Goal: Contribute content: Add original content to the website for others to see

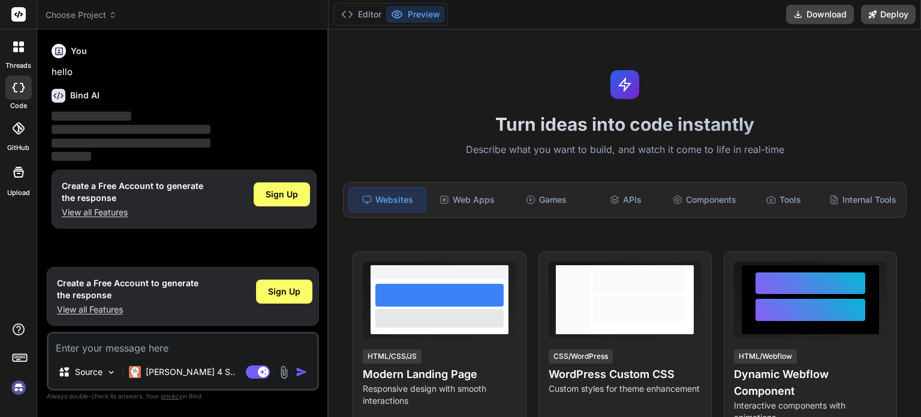
click at [13, 83] on icon at bounding box center [19, 88] width 12 height 10
type textarea "x"
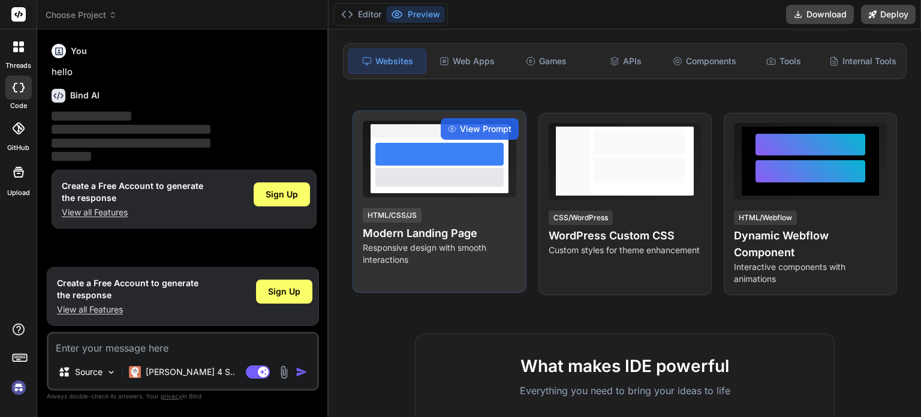
scroll to position [120, 0]
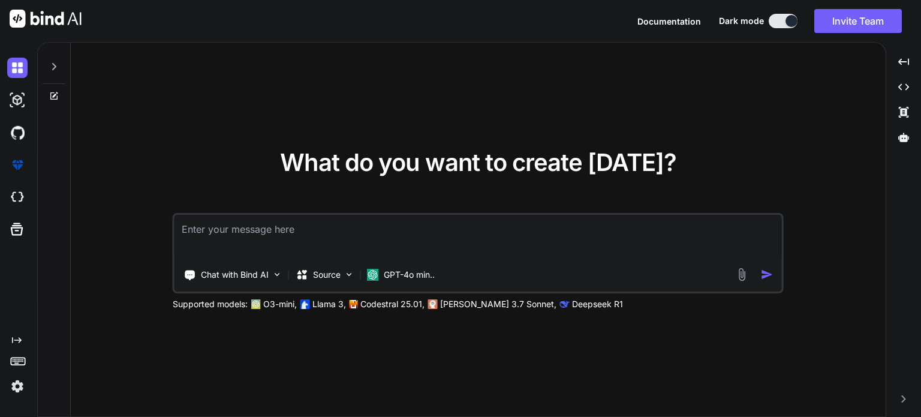
type textarea "x"
click at [19, 189] on img at bounding box center [17, 197] width 20 height 20
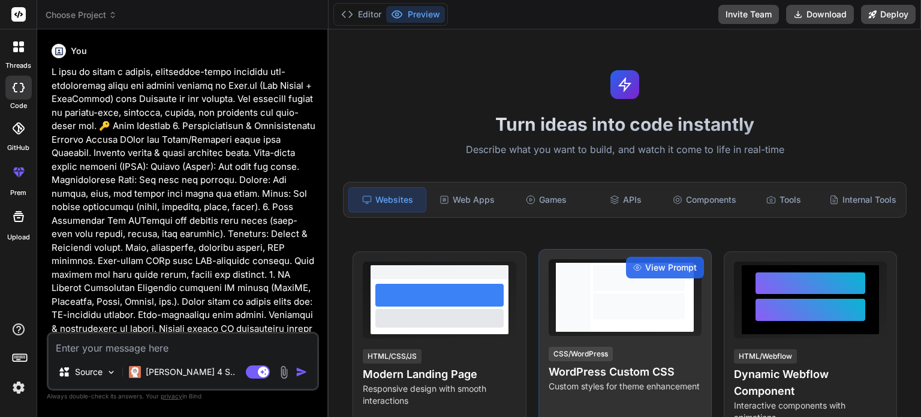
type textarea "x"
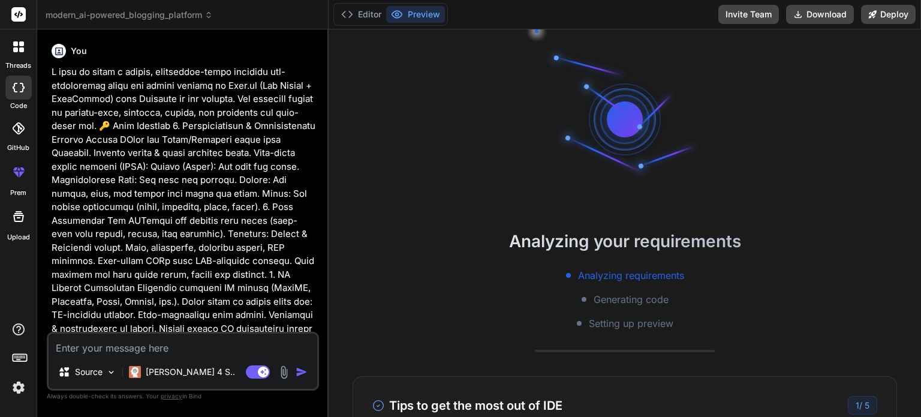
scroll to position [23, 0]
click at [14, 51] on icon at bounding box center [15, 49] width 5 height 5
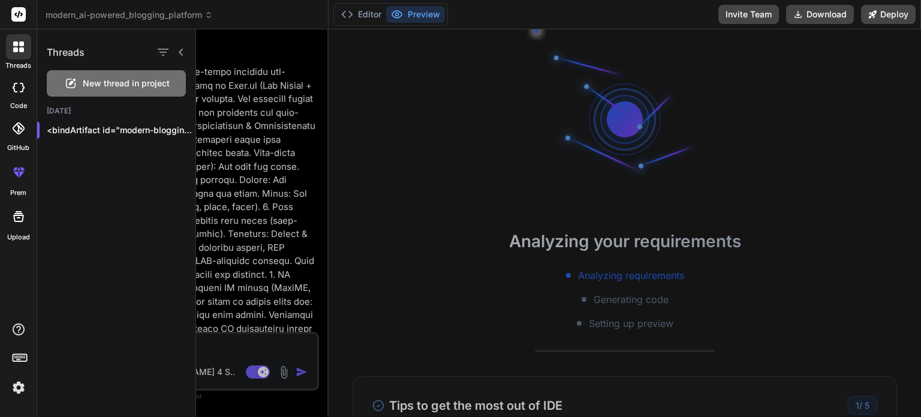
click at [14, 51] on icon at bounding box center [15, 49] width 5 height 5
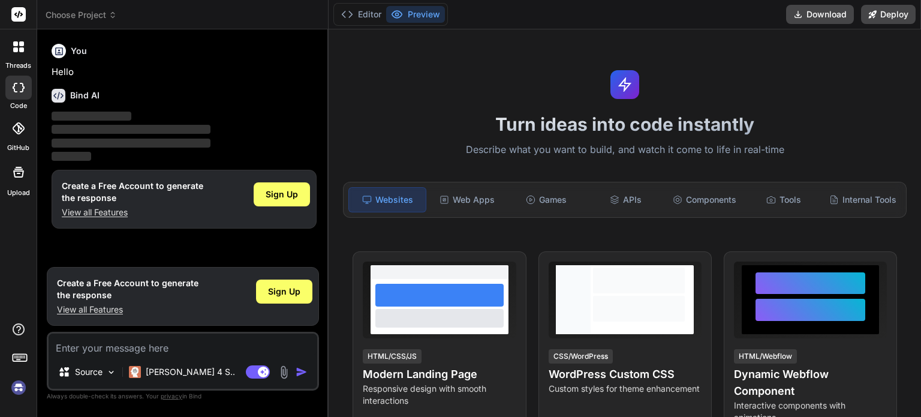
type textarea "x"
click at [94, 11] on span "Choose Project" at bounding box center [81, 15] width 71 height 12
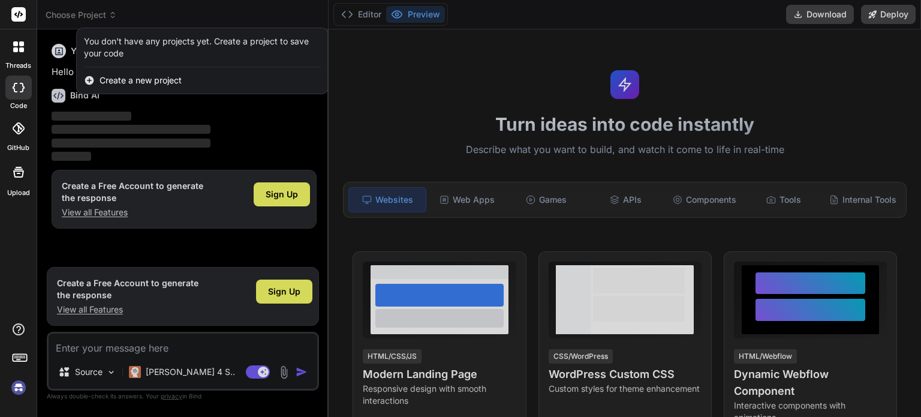
click at [94, 11] on div at bounding box center [460, 208] width 921 height 417
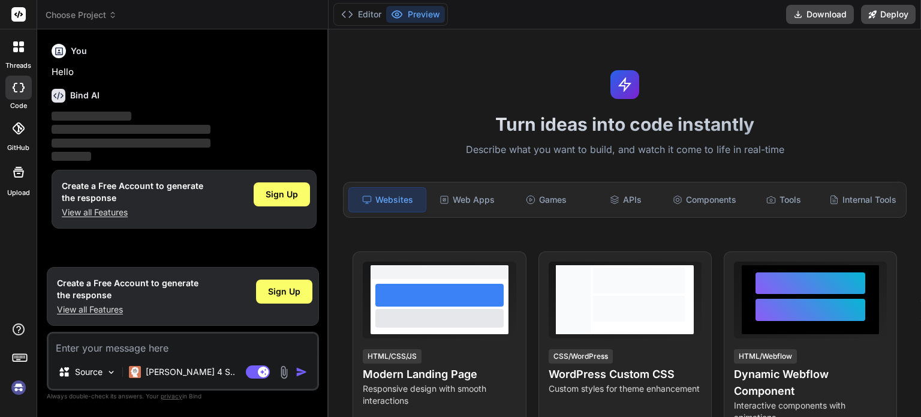
click at [19, 91] on icon at bounding box center [19, 88] width 12 height 10
click at [20, 19] on rect at bounding box center [18, 14] width 14 height 14
click at [20, 388] on img at bounding box center [18, 387] width 20 height 20
click at [811, 14] on button "Download" at bounding box center [820, 14] width 68 height 19
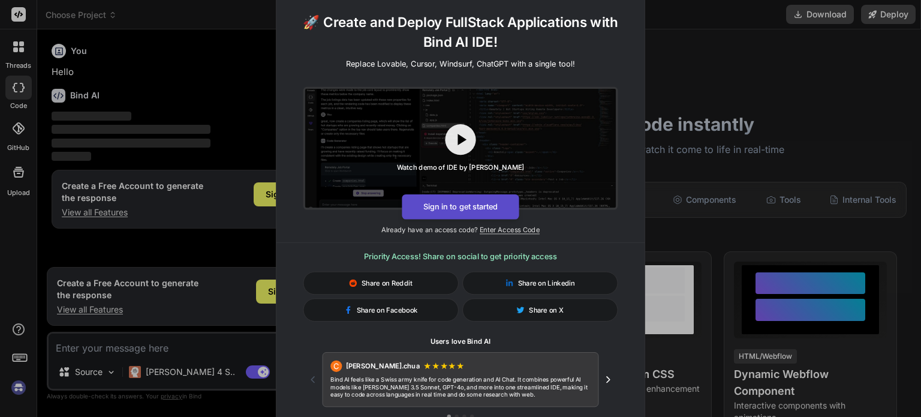
click at [479, 208] on button "Sign in to get started" at bounding box center [460, 206] width 117 height 25
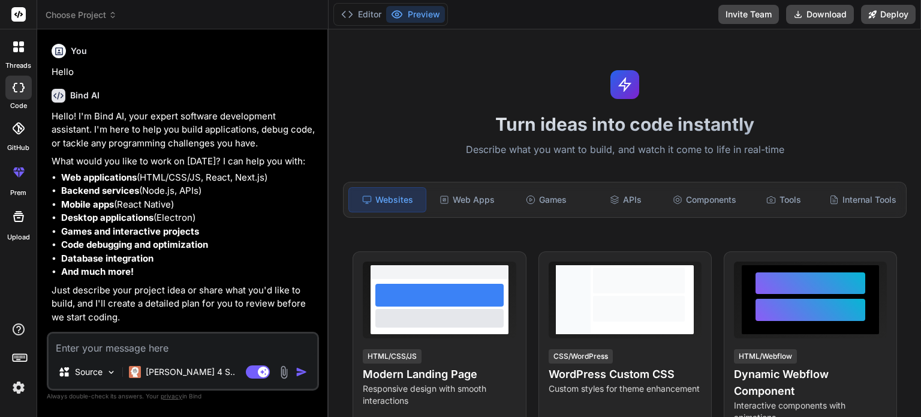
click at [18, 95] on div at bounding box center [18, 88] width 26 height 24
click at [17, 85] on icon at bounding box center [19, 88] width 12 height 10
click at [113, 17] on icon at bounding box center [113, 17] width 4 height 2
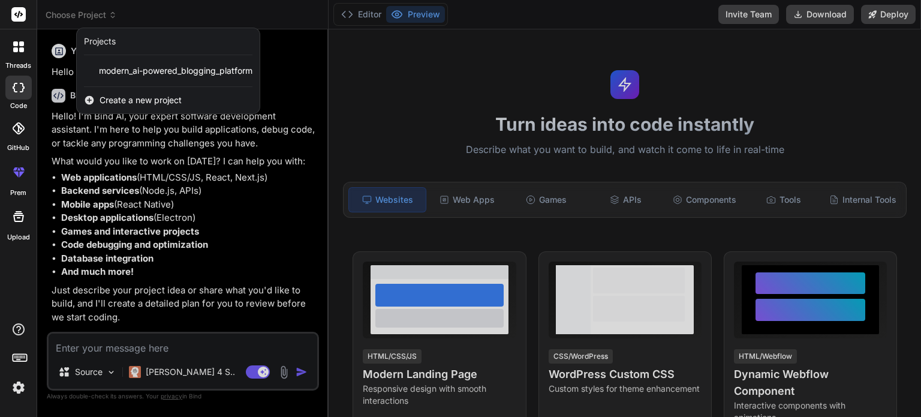
click at [113, 17] on div at bounding box center [460, 208] width 921 height 417
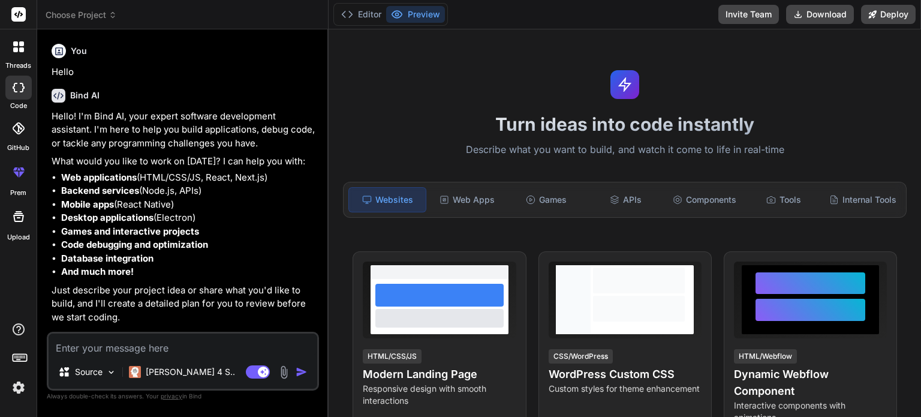
click at [113, 17] on icon at bounding box center [113, 17] width 4 height 2
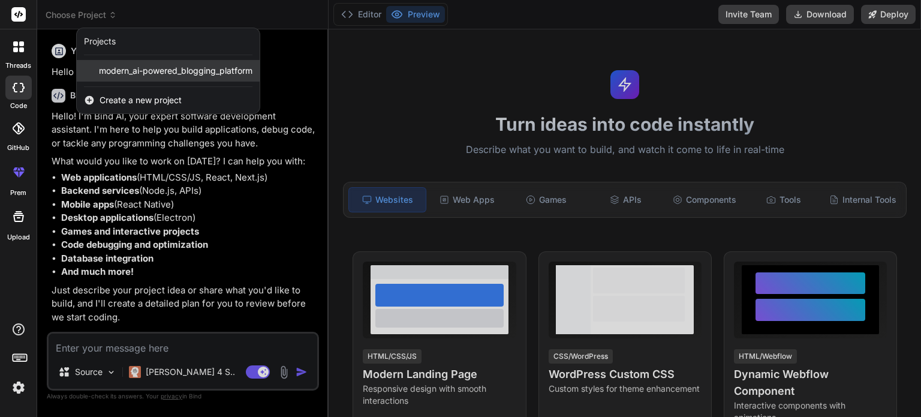
click at [146, 71] on span "modern_ai-powered_blogging_platform" at bounding box center [175, 71] width 153 height 12
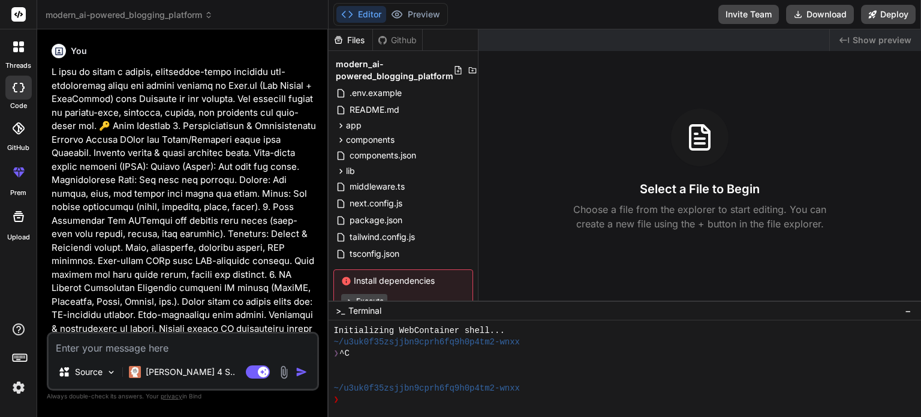
click at [249, 347] on textarea at bounding box center [183, 344] width 269 height 22
type textarea "x"
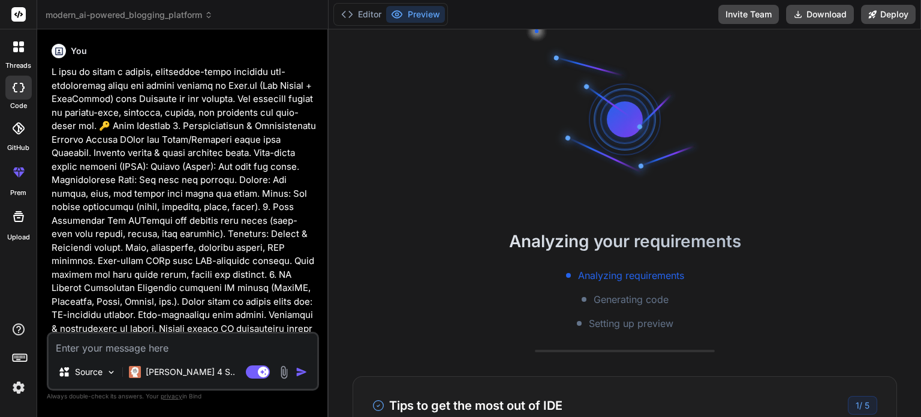
type textarea "m"
type textarea "x"
type textarea "ma"
type textarea "x"
type textarea "may"
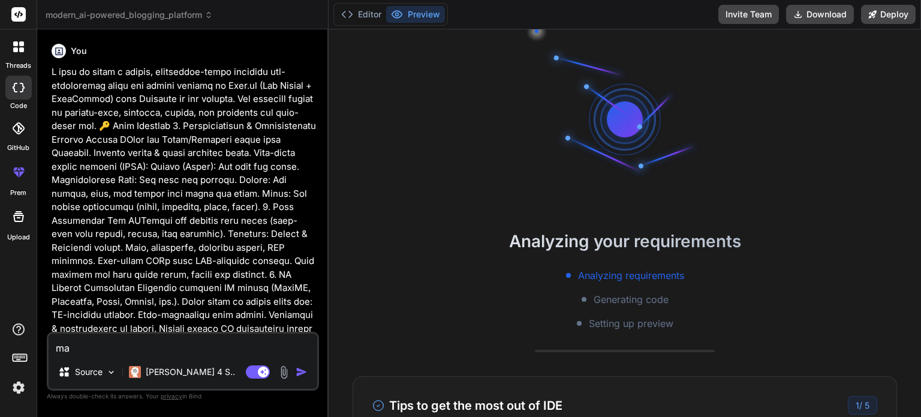
type textarea "x"
type textarea "ma"
type textarea "x"
type textarea "man"
type textarea "x"
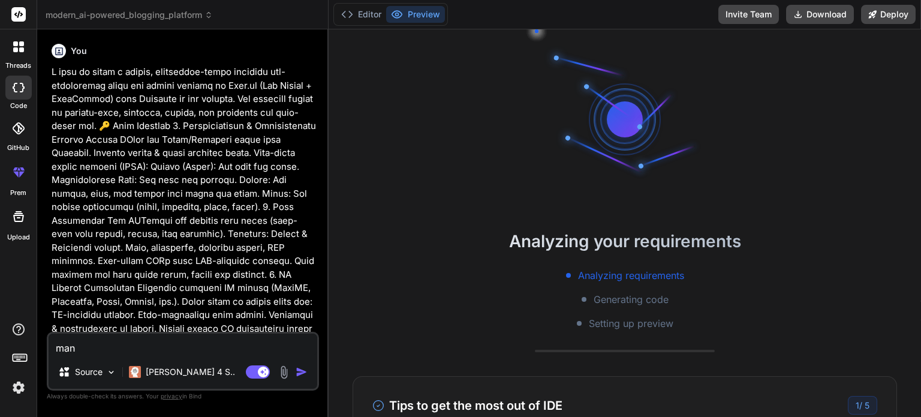
type textarea "many"
type textarea "x"
type textarea "many"
type textarea "x"
type textarea "many p"
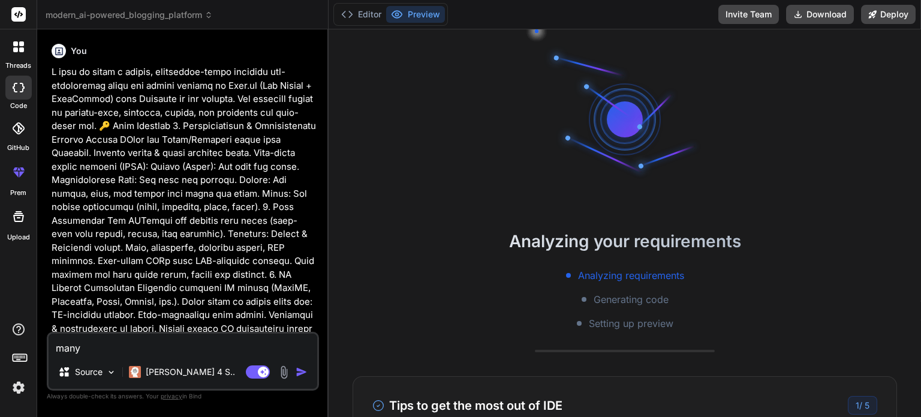
type textarea "x"
type textarea "many pa"
type textarea "x"
type textarea "many pag"
type textarea "x"
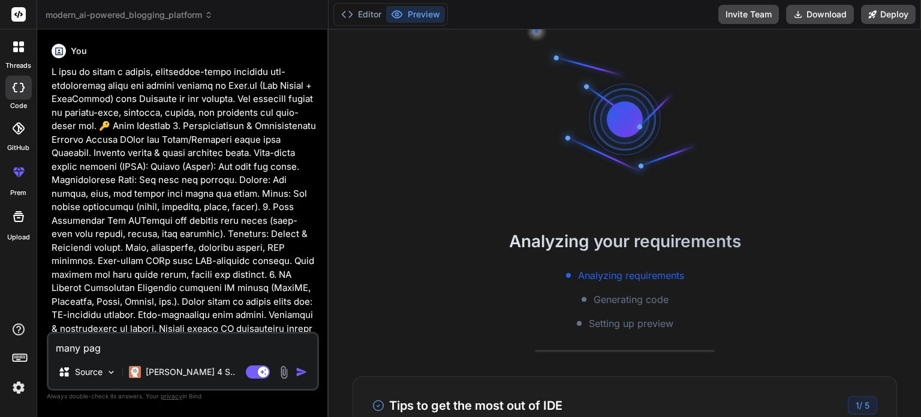
type textarea "many page"
type textarea "x"
type textarea "many pages"
type textarea "x"
type textarea "many pages"
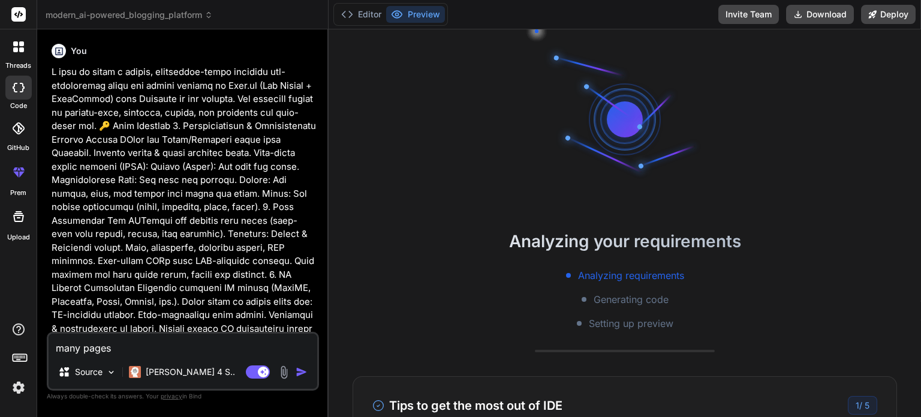
type textarea "x"
type textarea "many pages a"
type textarea "x"
type textarea "many pages ar"
type textarea "x"
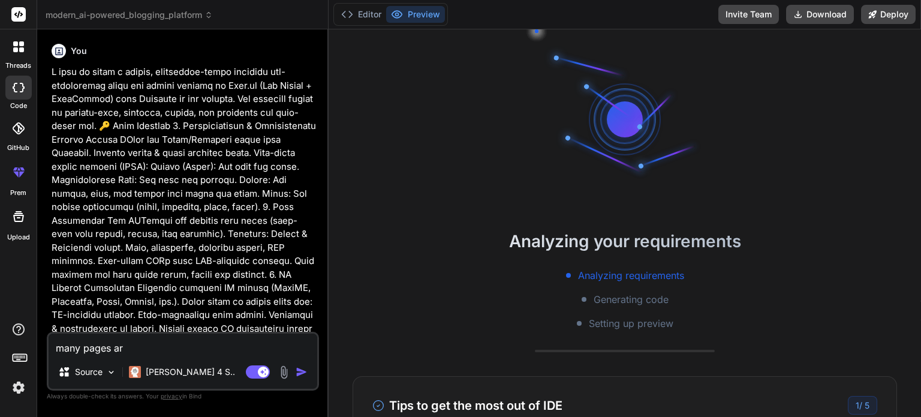
type textarea "many pages are"
type textarea "x"
type textarea "many pages are"
type textarea "x"
type textarea "many pages are m"
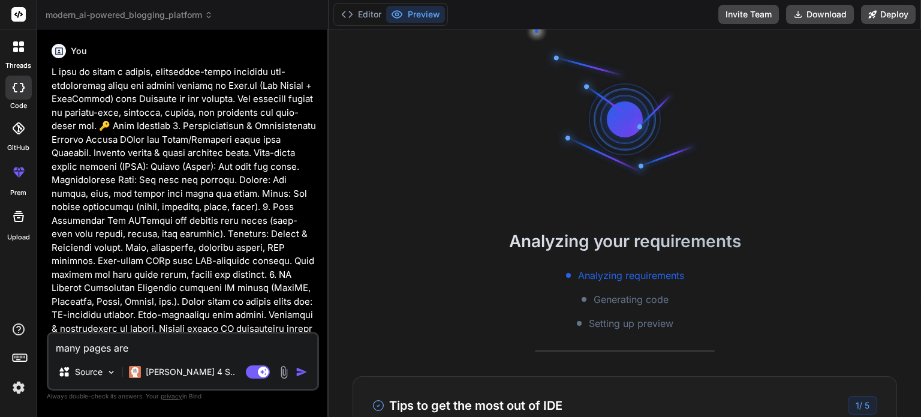
type textarea "x"
type textarea "many pages are mi"
type textarea "x"
type textarea "many pages are mis"
type textarea "x"
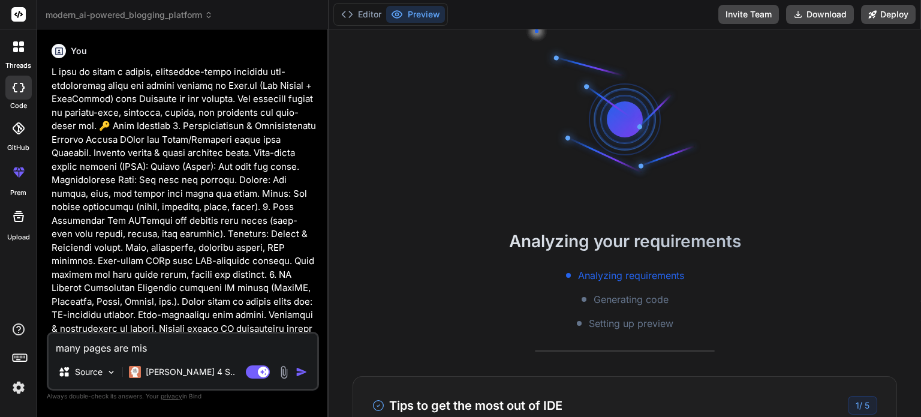
type textarea "many pages are miss"
type textarea "x"
type textarea "many pages are missi"
type textarea "x"
type textarea "many pages are missin"
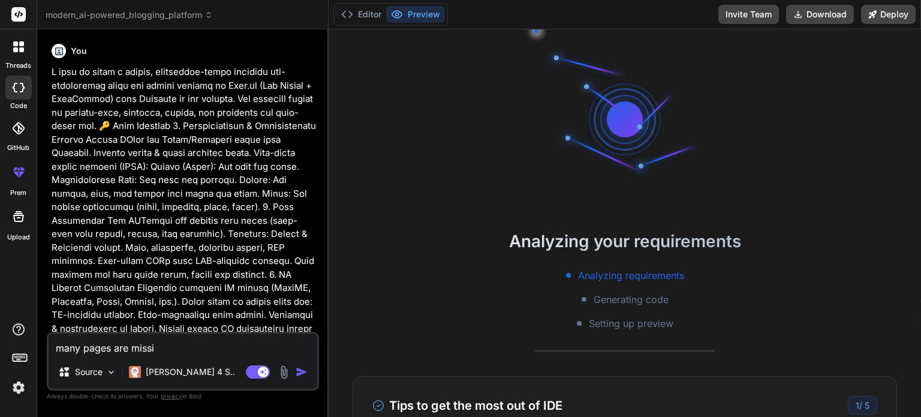
type textarea "x"
type textarea "many pages are missing"
type textarea "x"
type textarea "many pages are missing"
type textarea "x"
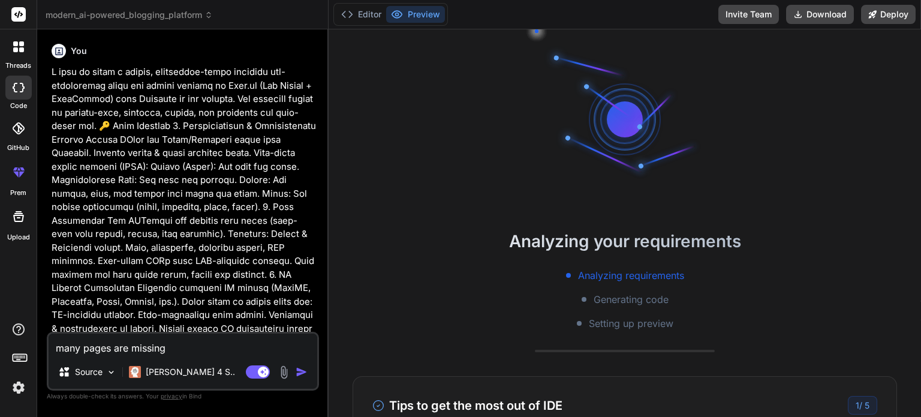
type textarea "many pages are missing p"
type textarea "x"
type textarea "many pages are missing pl"
type textarea "x"
type textarea "many pages are missing ple"
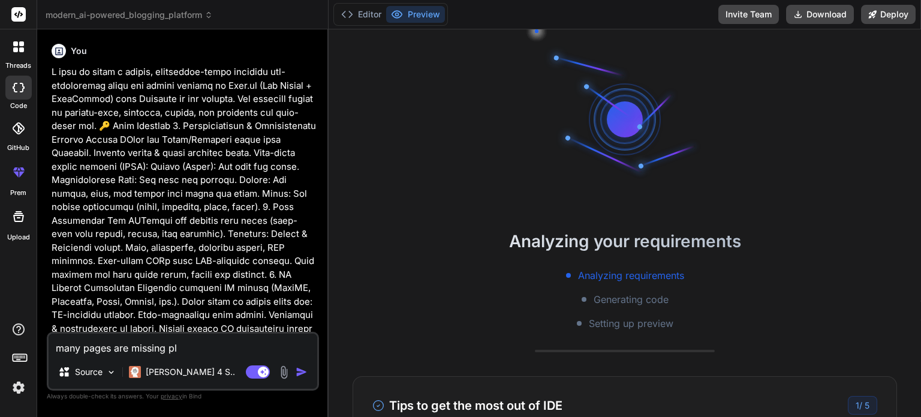
type textarea "x"
type textarea "many pages are missing plea"
type textarea "x"
type textarea "many pages are missing pleas"
type textarea "x"
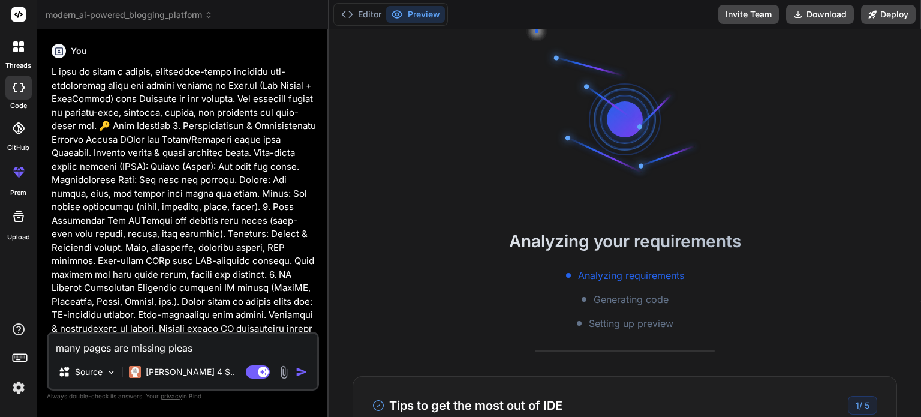
type textarea "many pages are missing please"
type textarea "x"
type textarea "many pages are missing pleas"
type textarea "x"
type textarea "many pages are missing plea"
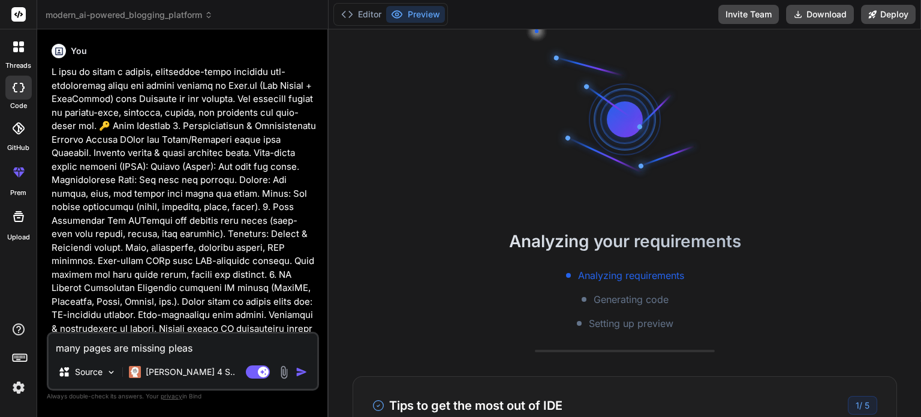
type textarea "x"
type textarea "many pages are missing pleas"
type textarea "x"
type textarea "many pages are missing please"
type textarea "x"
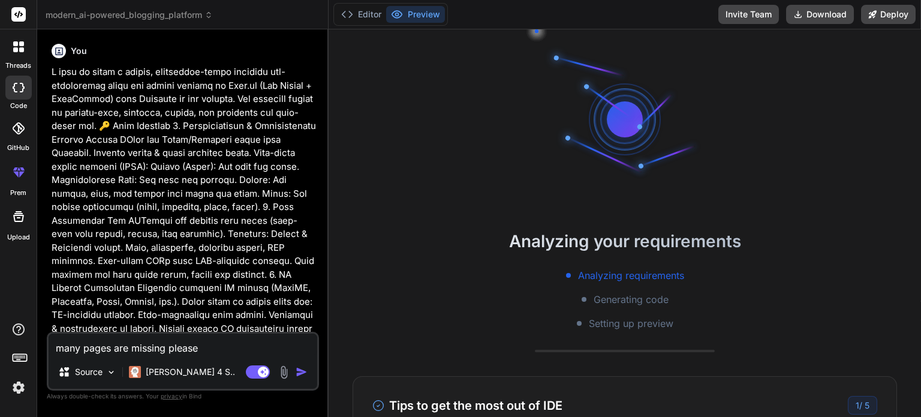
type textarea "many pages are missing please"
type textarea "x"
type textarea "many pages are missing please c"
type textarea "x"
type textarea "many pages are missing please co"
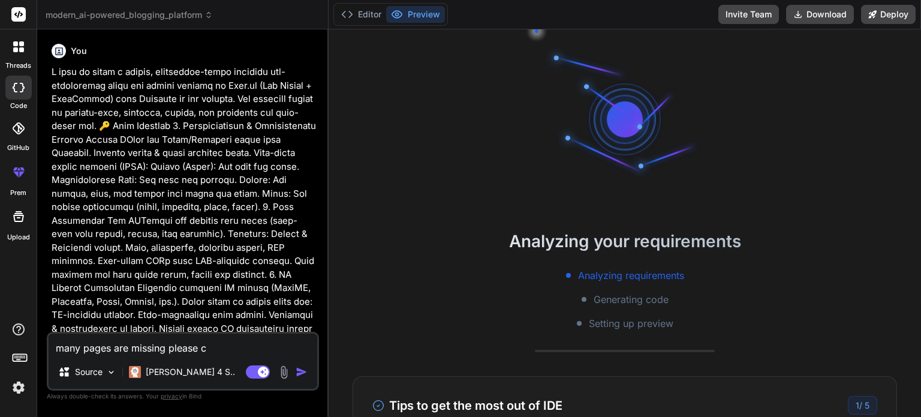
type textarea "x"
type textarea "many pages are missing please com"
type textarea "x"
type textarea "many pages are missing please comp"
type textarea "x"
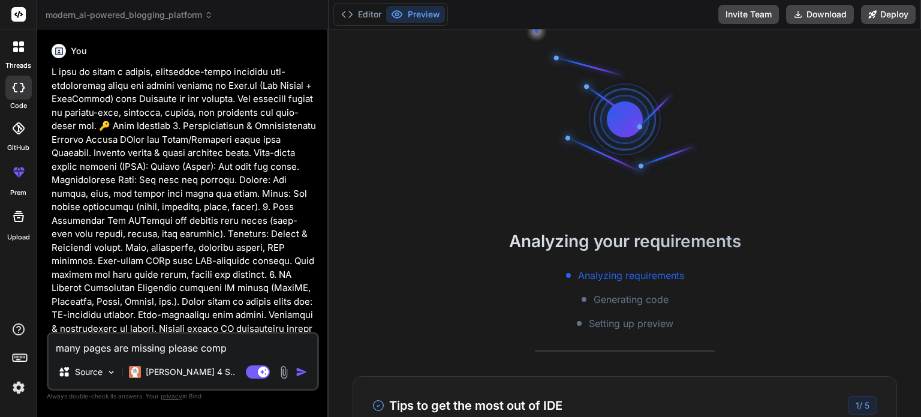
type textarea "many pages are missing please compl"
type textarea "x"
type textarea "many pages are missing please comple"
type textarea "x"
type textarea "many pages are missing please complea"
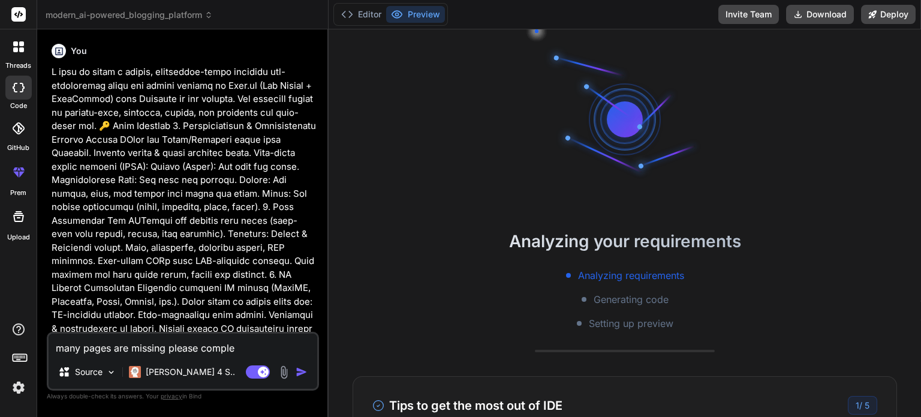
type textarea "x"
type textarea "many pages are missing please compleat"
type textarea "x"
type textarea "many pages are missing please compleate"
type textarea "x"
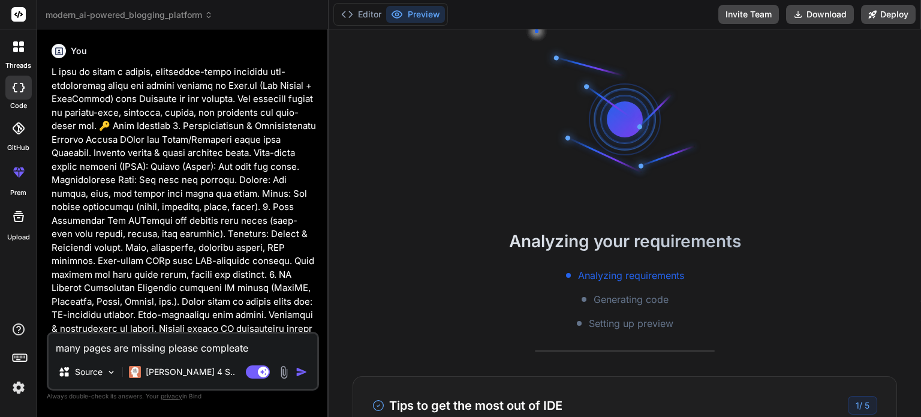
type textarea "many pages are missing please compleate"
type textarea "x"
type textarea "many pages are missing please compleate i"
type textarea "x"
type textarea "many pages are missing please compleate it"
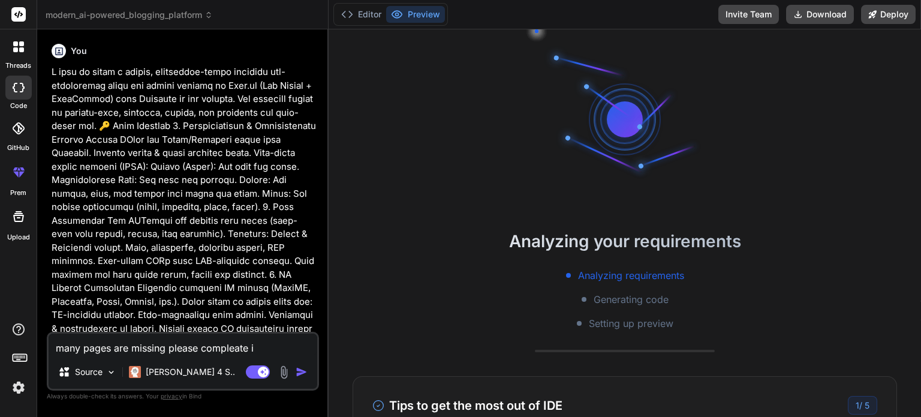
type textarea "x"
type textarea "many pages are missing please compleate it"
type textarea "x"
type textarea "many pages are missing please compleate it a"
type textarea "x"
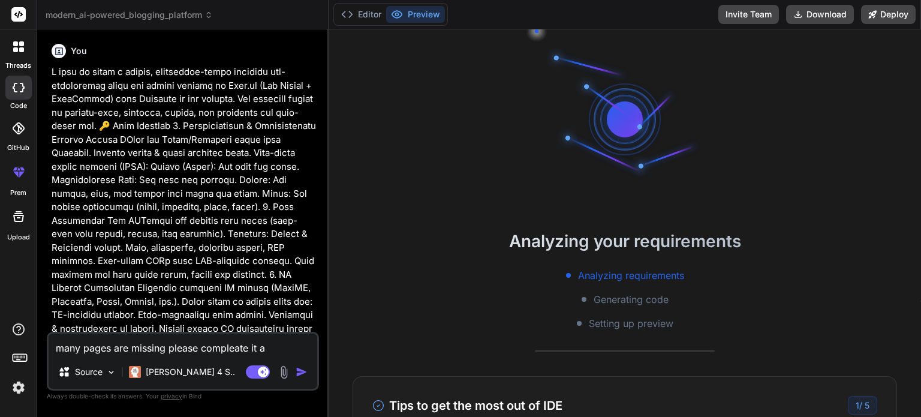
type textarea "many pages are missing please compleate it an"
type textarea "x"
type textarea "many pages are missing please compleate it and"
type textarea "x"
type textarea "many pages are missing please compleate it and"
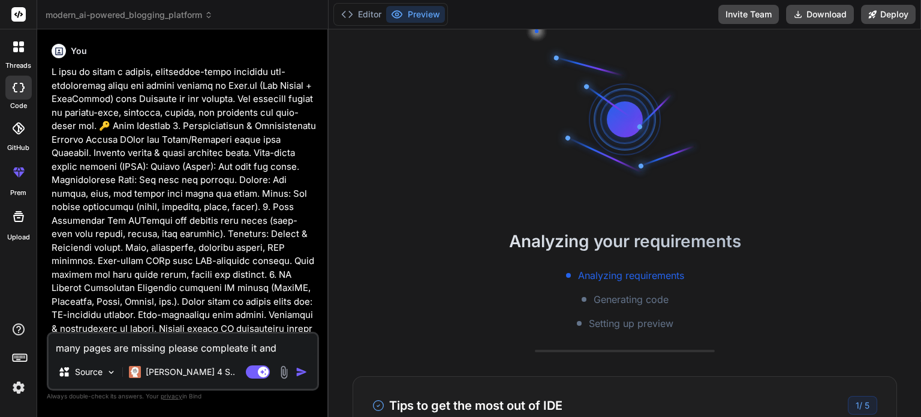
type textarea "x"
type textarea "many pages are missing please compleate it and g"
type textarea "x"
type textarea "many pages are missing please compleate it and gi"
type textarea "x"
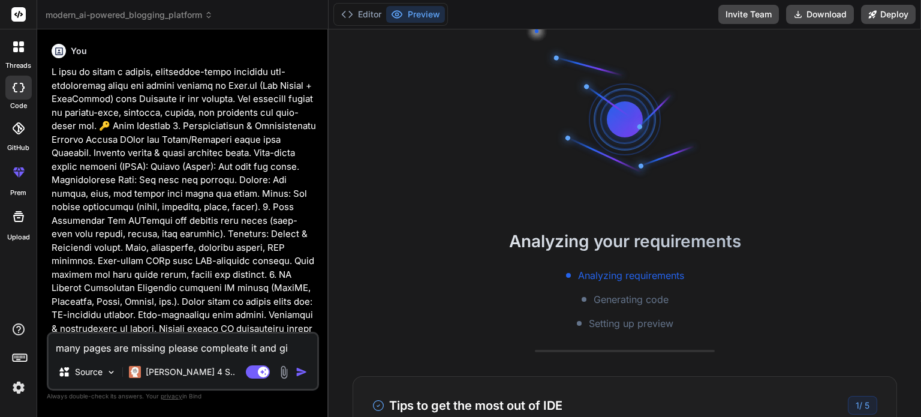
type textarea "many pages are missing please compleate it and giv"
type textarea "x"
type textarea "many pages are missing please compleate it and give"
type textarea "x"
type textarea "many pages are missing please compleate it and give"
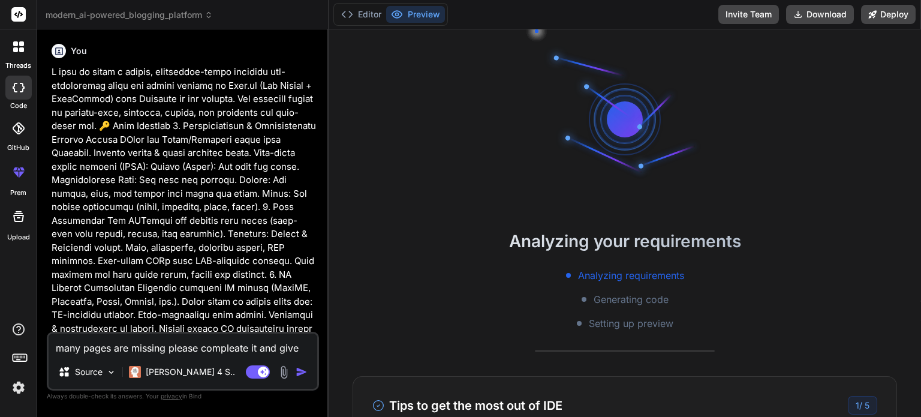
type textarea "x"
type textarea "many pages are missing please compleate it and give m"
type textarea "x"
type textarea "many pages are missing please compleate it and give me"
type textarea "x"
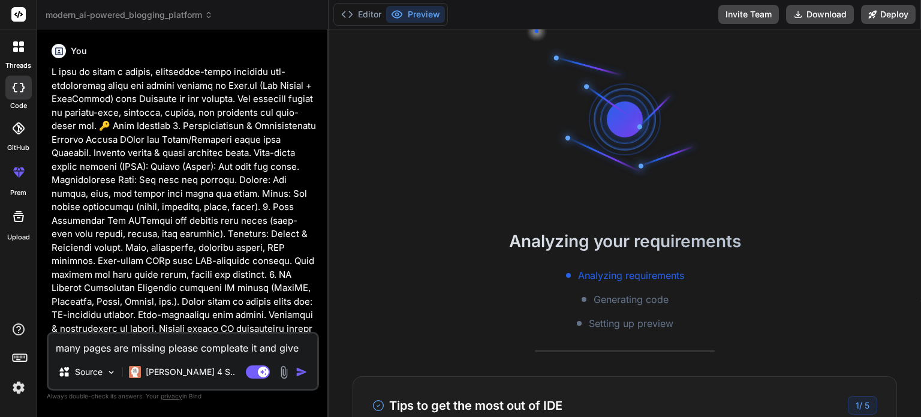
type textarea "many pages are missing please compleate it and give me"
type textarea "x"
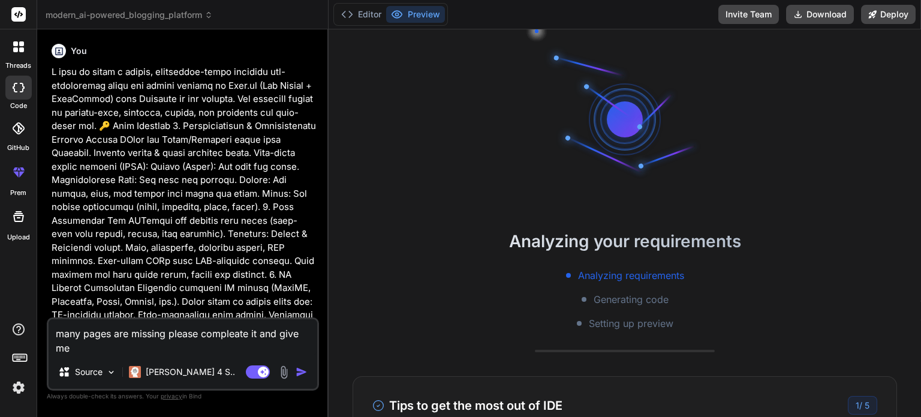
type textarea "many pages are missing please compleate it and give me f"
type textarea "x"
type textarea "many pages are missing please compleate it and give me fu"
type textarea "x"
type textarea "many pages are missing please compleate it and give me ful"
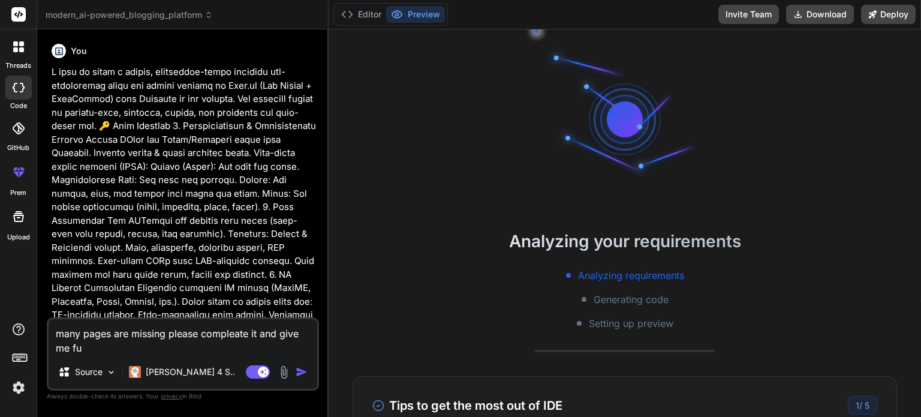
type textarea "x"
type textarea "many pages are missing please compleate it and give me full"
type textarea "x"
type textarea "many pages are missing please compleate it and give me full"
type textarea "x"
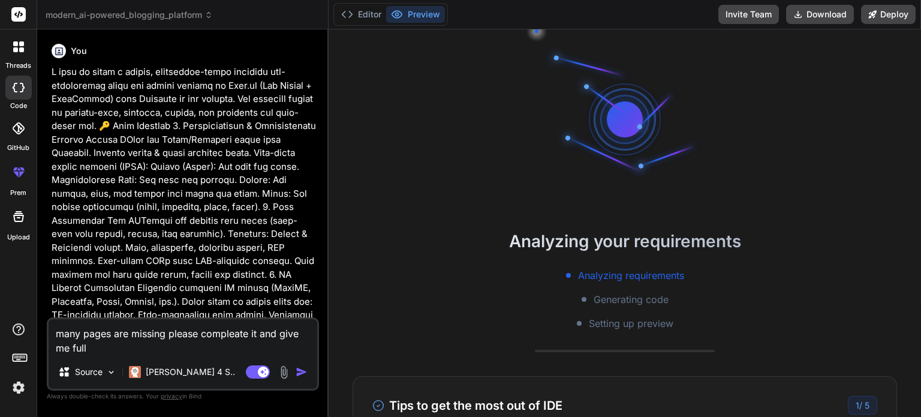
type textarea "many pages are missing please compleate it and give me full o"
type textarea "x"
type textarea "many pages are missing please compleate it and give me full"
type textarea "x"
type textarea "many pages are missing please compleate it and give me full w"
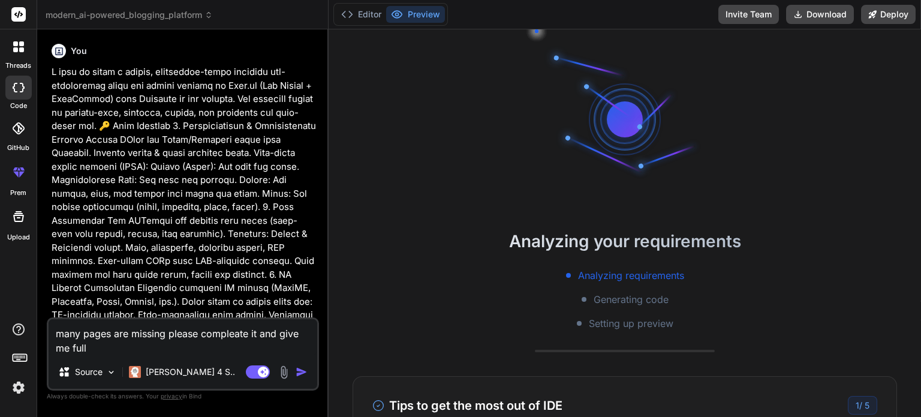
type textarea "x"
type textarea "many pages are missing please compleate it and give me full wr"
type textarea "x"
type textarea "many pages are missing please compleate it and give me full wro"
type textarea "x"
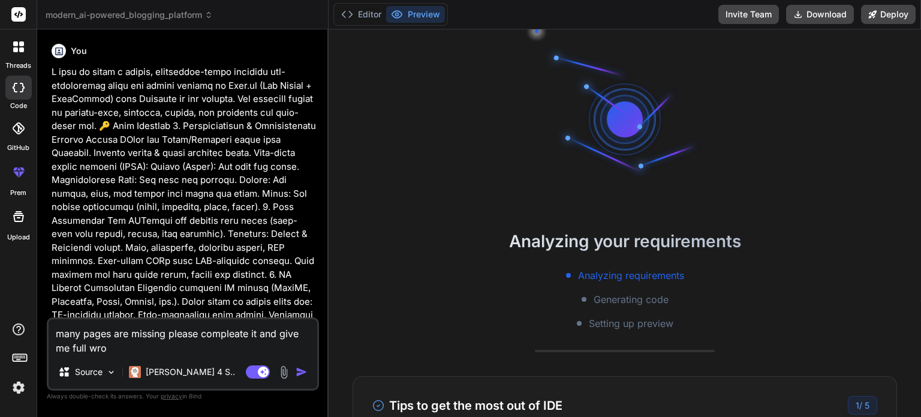
type textarea "many pages are missing please compleate it and give me full wrok"
type textarea "x"
type textarea "many pages are missing please compleate it and give me full wroki"
type textarea "x"
type textarea "many pages are missing please compleate it and give me full wrokin"
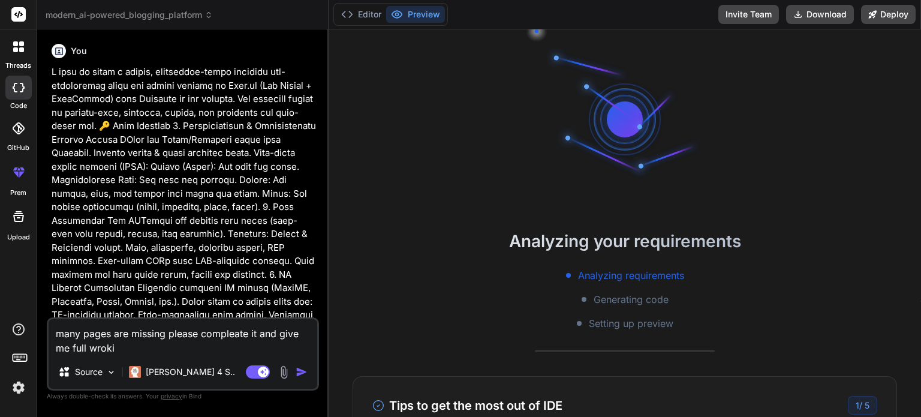
type textarea "x"
type textarea "many pages are missing please compleate it and give me full wroking"
type textarea "x"
type textarea "many pages are missing please compleate it and give me full wroking"
type textarea "x"
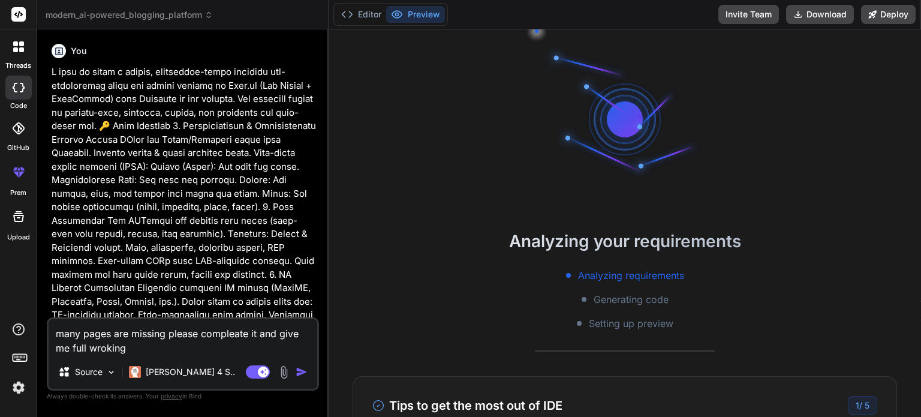
type textarea "many pages are missing please compleate it and give me full wroking a"
type textarea "x"
type textarea "many pages are missing please compleate it and give me full wroking ap"
type textarea "x"
type textarea "many pages are missing please compleate it and give me full wroking app"
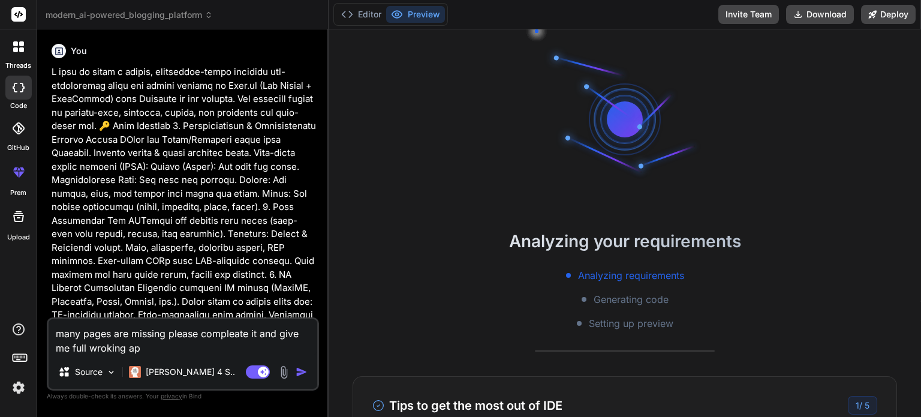
type textarea "x"
type textarea "many pages are missing please compleate it and give me full wroking app"
type textarea "x"
type textarea "many pages are missing please compleate it and give me full wroking app i"
type textarea "x"
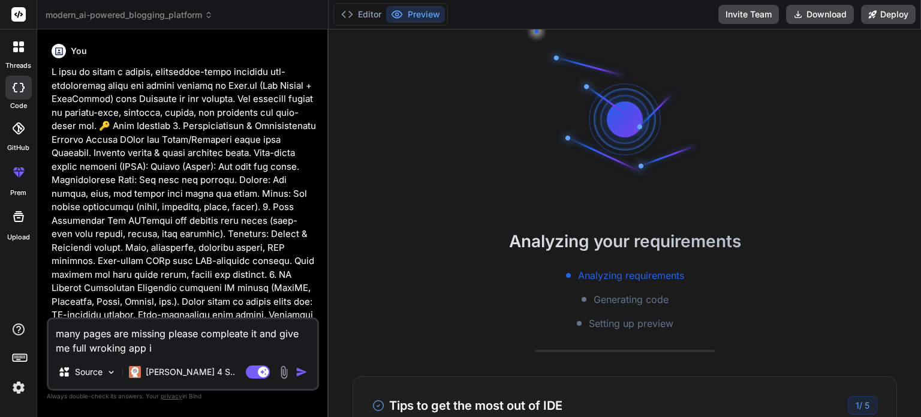
type textarea "many pages are missing please compleate it and give me full wroking app in"
type textarea "x"
type textarea "many pages are missing please compleate it and give me full wroking app inc"
type textarea "x"
type textarea "many pages are missing please compleate it and give me full wroking app incl"
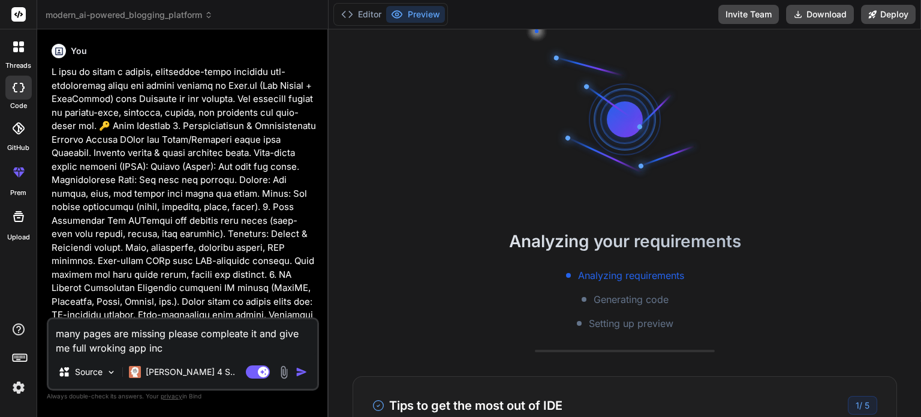
type textarea "x"
type textarea "many pages are missing please compleate it and give me full wroking app inclu"
type textarea "x"
type textarea "many pages are missing please compleate it and give me full wroking app includ"
type textarea "x"
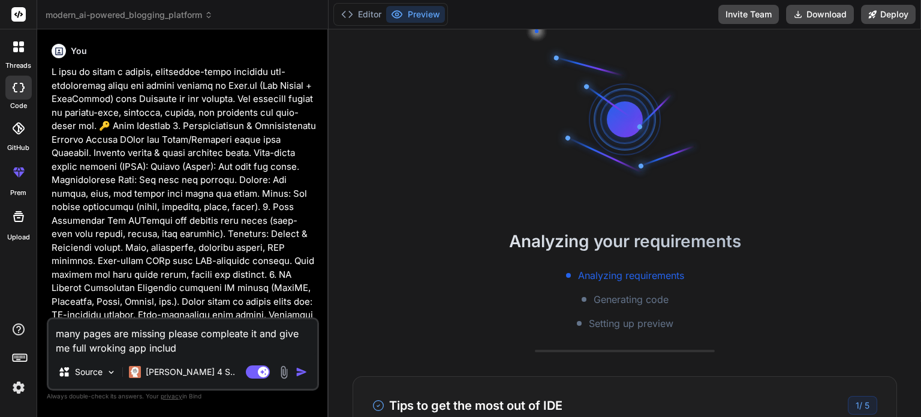
type textarea "many pages are missing please compleate it and give me full wroking app includi"
type textarea "x"
type textarea "many pages are missing please compleate it and give me full wroking app includin"
type textarea "x"
type textarea "many pages are missing please compleate it and give me full wroking app includi…"
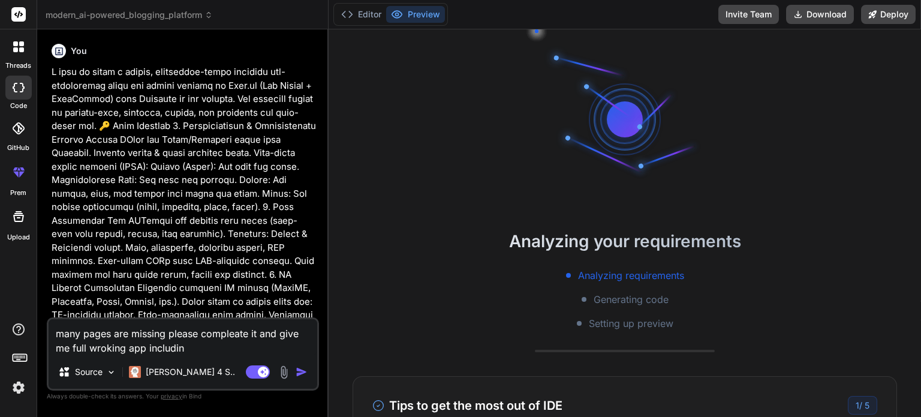
type textarea "x"
type textarea "many pages are missing please compleate it and give me full wroking app includi…"
type textarea "x"
type textarea "many pages are missing please compleate it and give me full wroking app includi…"
type textarea "x"
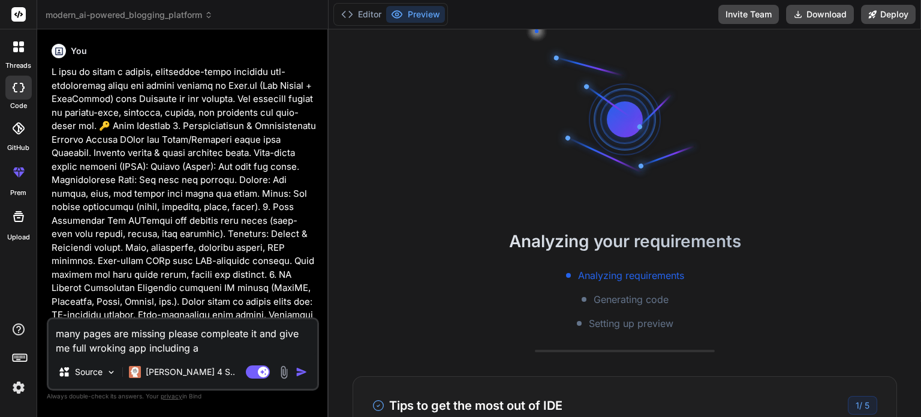
type textarea "many pages are missing please compleate it and give me full wroking app includi…"
type textarea "x"
type textarea "many pages are missing please compleate it and give me full wroking app includi…"
type textarea "x"
type textarea "many pages are missing please compleate it and give me full wroking app includi…"
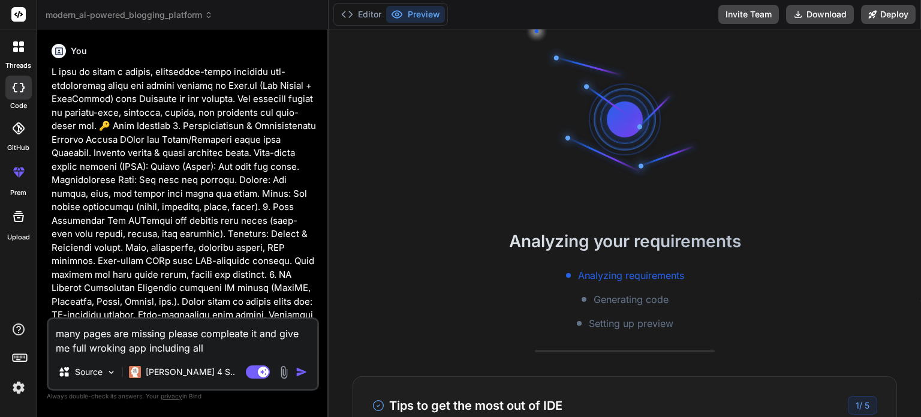
type textarea "x"
type textarea "many pages are missing please compleate it and give me full wroking app includi…"
type textarea "x"
type textarea "many pages are missing please compleate it and give me full wroking app includi…"
type textarea "x"
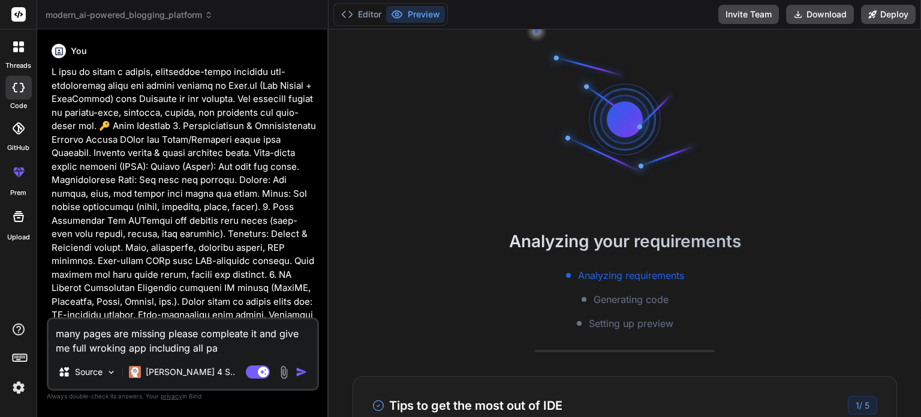
type textarea "many pages are missing please compleate it and give me full wroking app includi…"
type textarea "x"
type textarea "many pages are missing please compleate it and give me full wroking app includi…"
type textarea "x"
type textarea "many pages are missing please compleate it and give me full wroking app includi…"
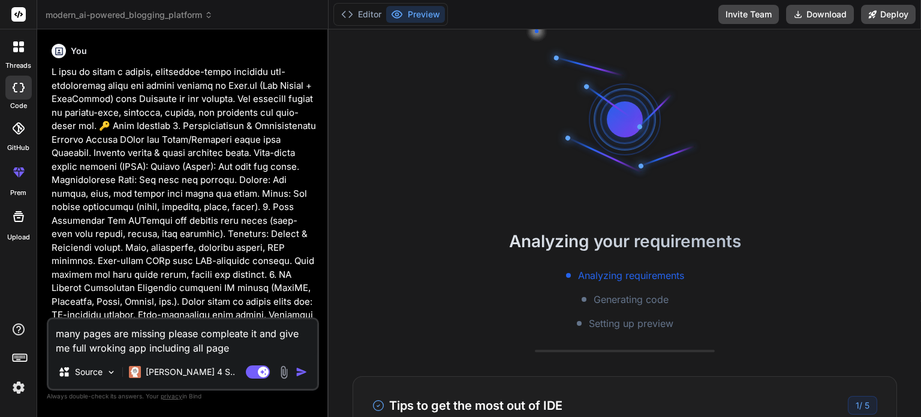
type textarea "x"
type textarea "many pages are missing please compleate it and give me full wroking app includi…"
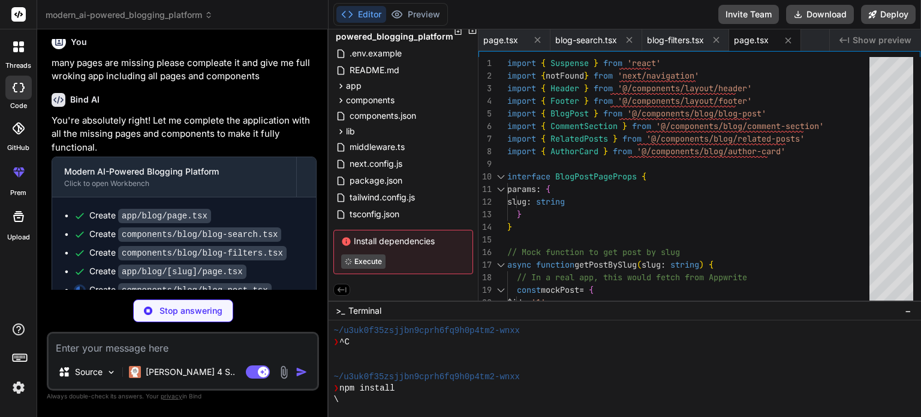
scroll to position [0, 54]
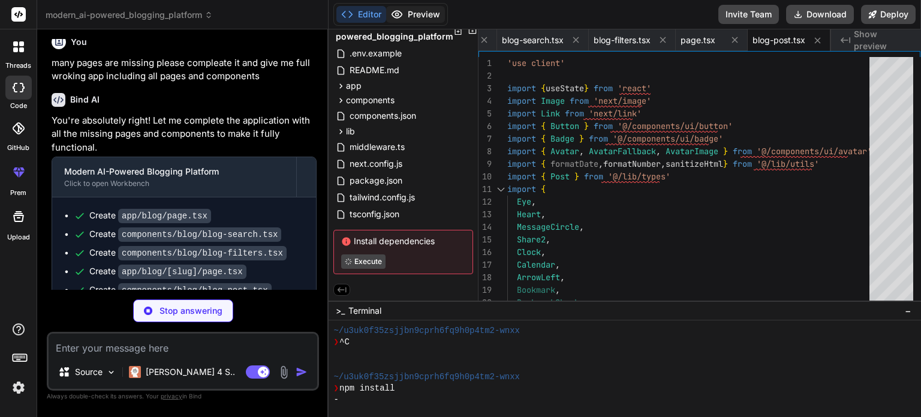
click at [414, 14] on button "Preview" at bounding box center [415, 14] width 59 height 17
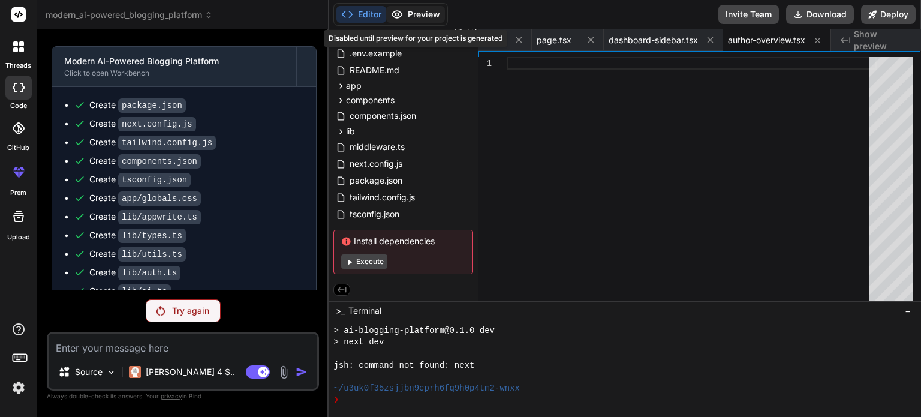
scroll to position [957, 0]
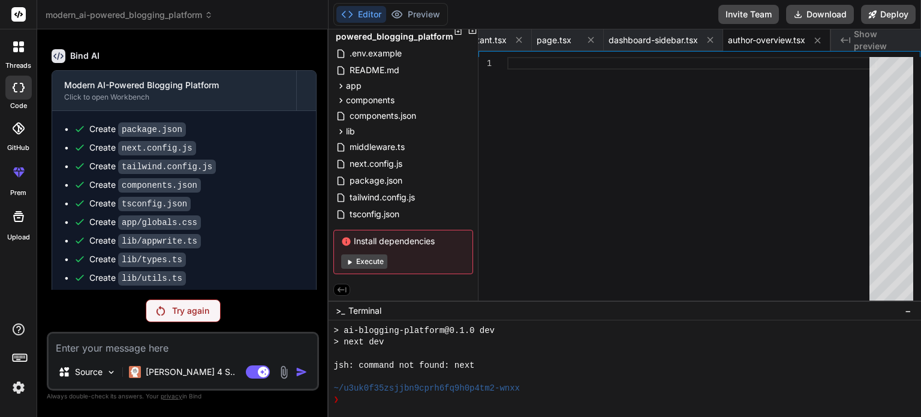
click at [189, 309] on p "Try again" at bounding box center [190, 311] width 37 height 12
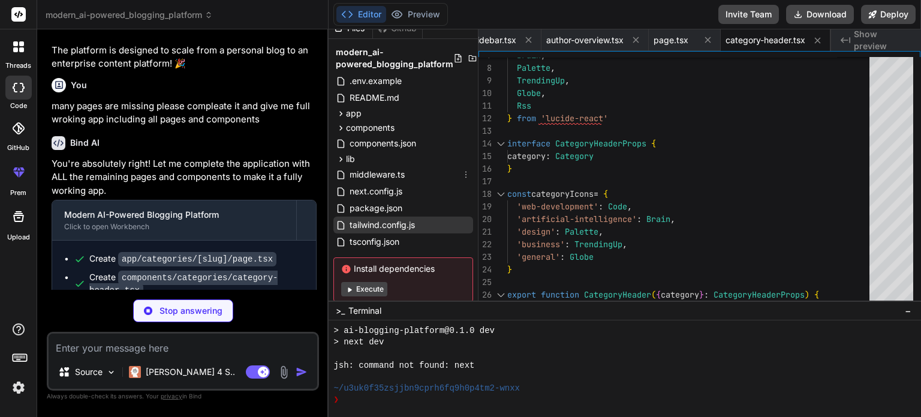
scroll to position [0, 0]
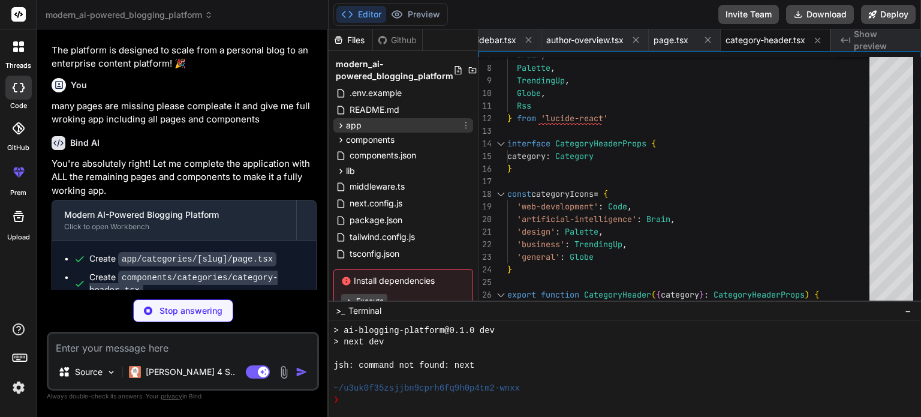
click at [341, 124] on icon at bounding box center [341, 125] width 3 height 5
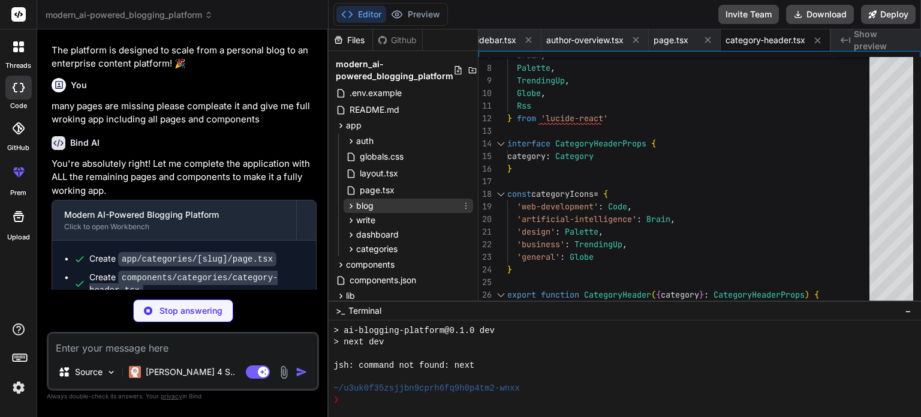
click at [362, 203] on span "blog" at bounding box center [364, 206] width 17 height 12
click at [353, 204] on icon at bounding box center [351, 206] width 10 height 10
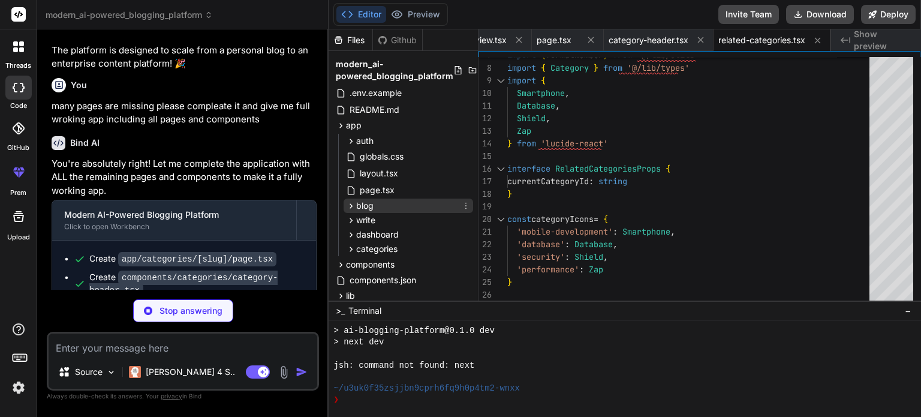
click at [353, 204] on icon at bounding box center [351, 206] width 10 height 10
click at [353, 234] on icon at bounding box center [351, 235] width 10 height 10
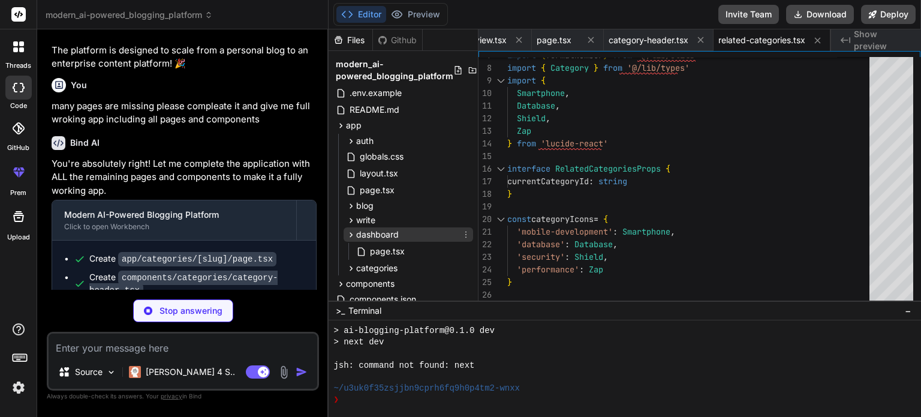
click at [353, 234] on icon at bounding box center [351, 235] width 10 height 10
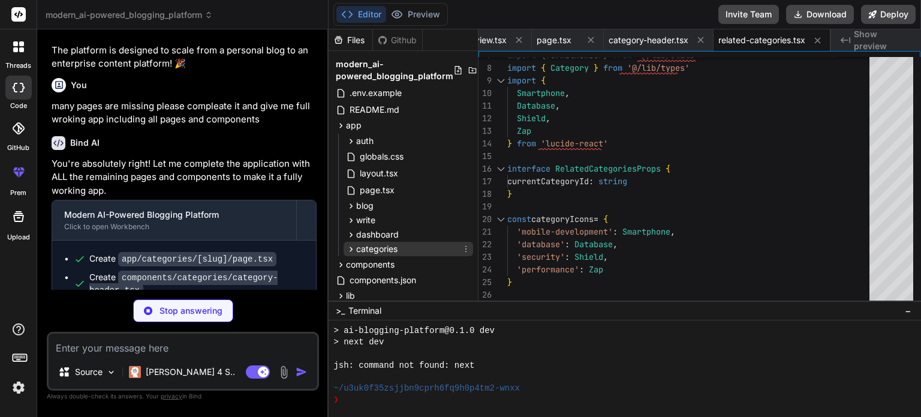
click at [350, 246] on icon at bounding box center [351, 249] width 10 height 10
click at [360, 263] on icon at bounding box center [361, 264] width 3 height 5
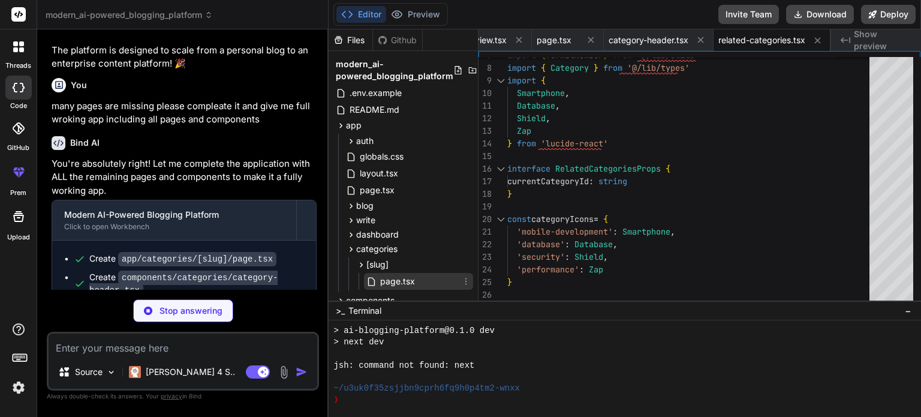
click at [384, 282] on span "page.tsx" at bounding box center [397, 281] width 37 height 14
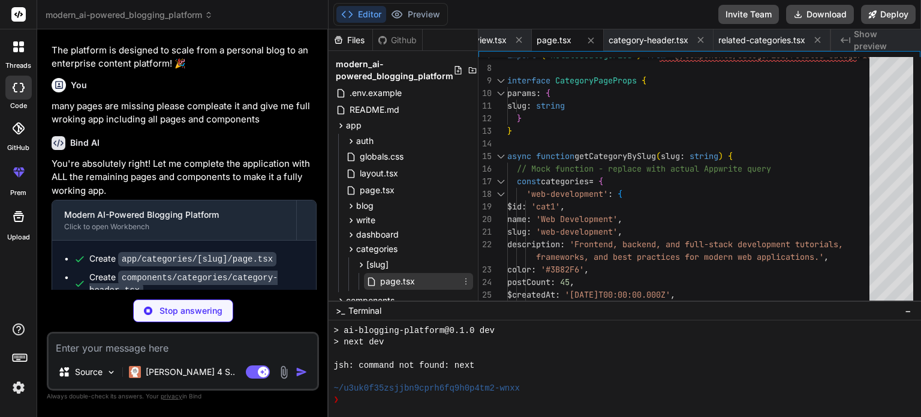
click at [384, 282] on span "page.tsx" at bounding box center [397, 281] width 37 height 14
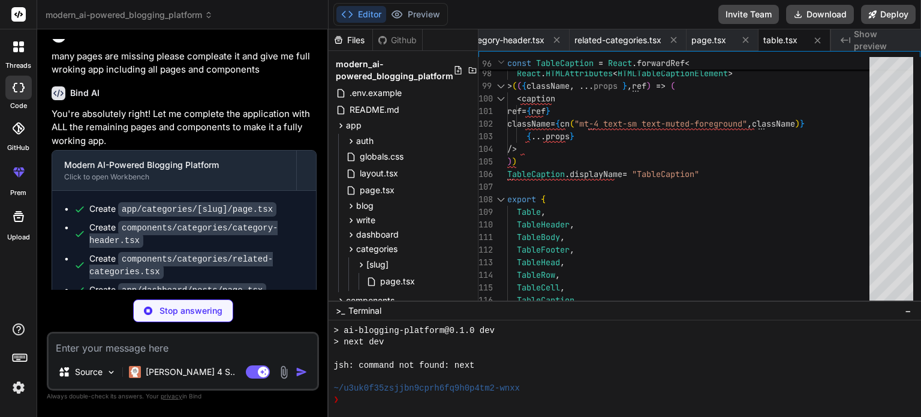
scroll to position [2782, 0]
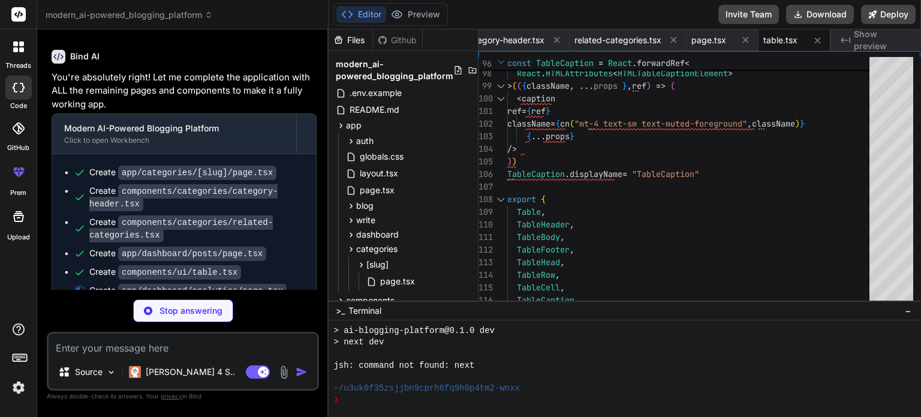
drag, startPoint x: 829, startPoint y: 0, endPoint x: 258, endPoint y: 218, distance: 611.1
click at [258, 218] on div "Create components/categories/related-categories.tsx" at bounding box center [196, 228] width 215 height 25
click at [351, 247] on icon at bounding box center [351, 248] width 3 height 5
click at [353, 138] on icon at bounding box center [351, 141] width 10 height 10
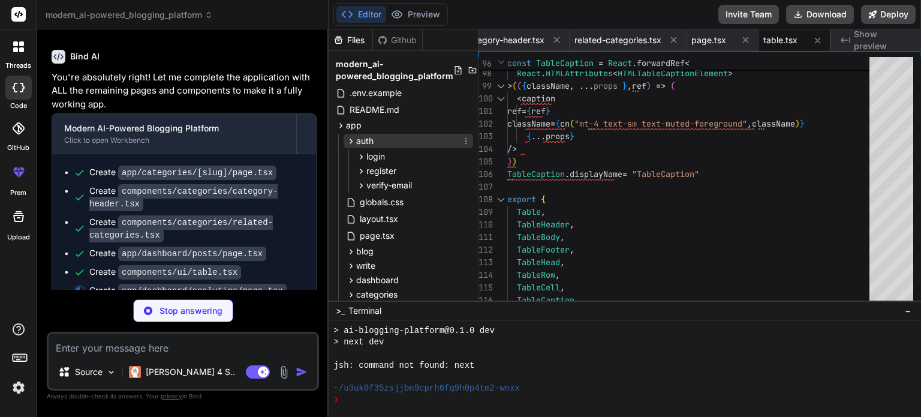
click at [353, 138] on icon at bounding box center [351, 141] width 10 height 10
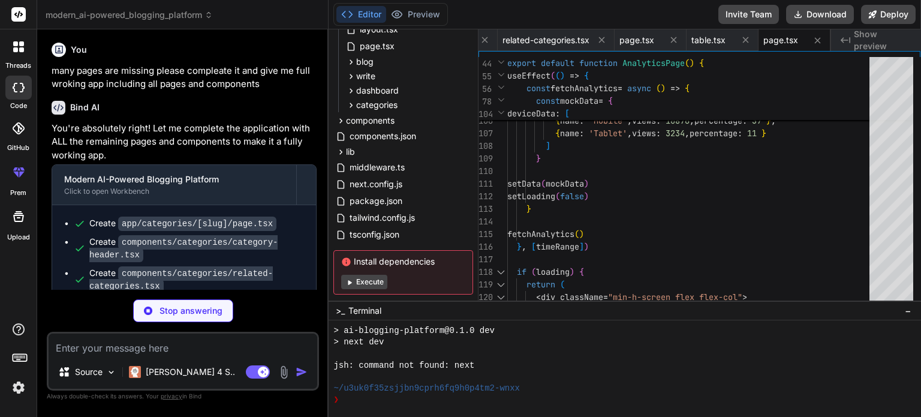
scroll to position [2801, 0]
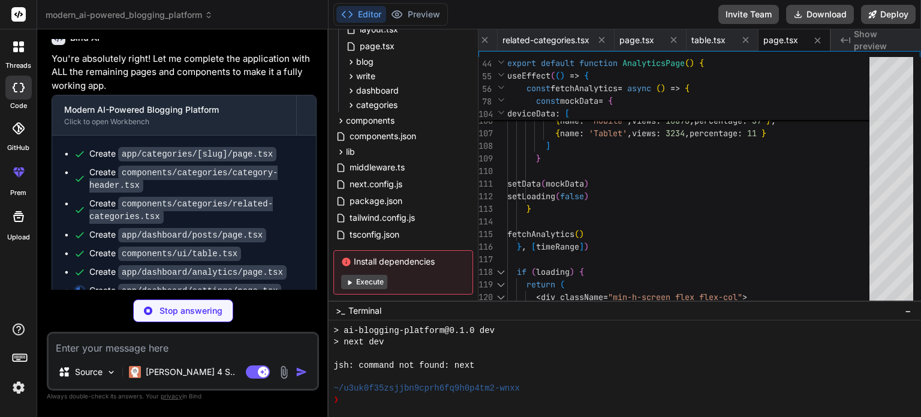
click at [216, 345] on textarea at bounding box center [183, 344] width 269 height 22
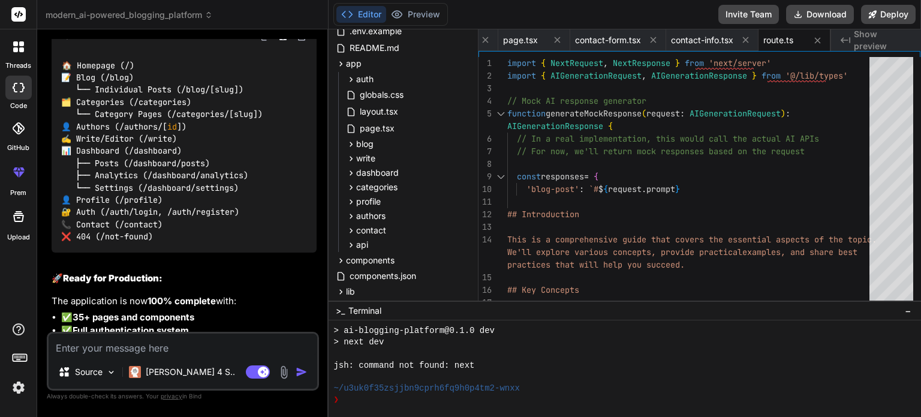
scroll to position [4718, 0]
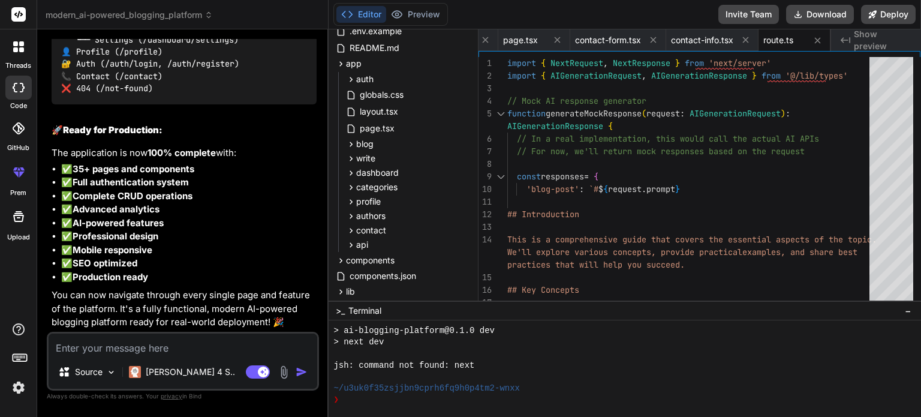
click at [363, 16] on button "Editor" at bounding box center [361, 14] width 50 height 17
click at [487, 40] on icon at bounding box center [485, 40] width 10 height 10
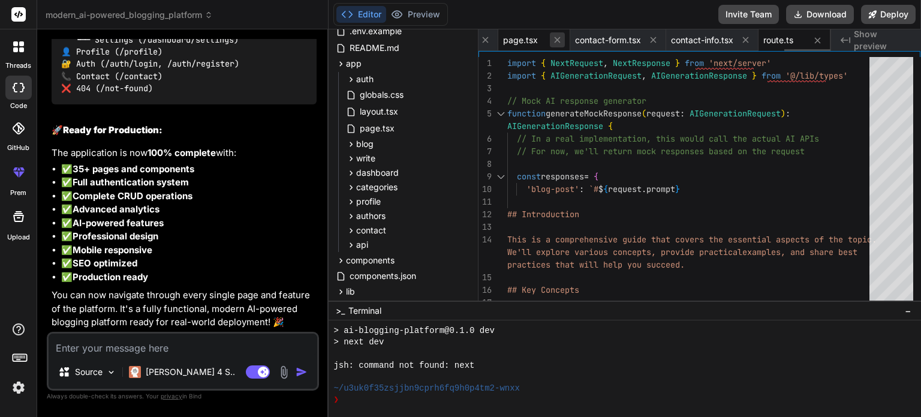
click at [554, 38] on icon at bounding box center [557, 40] width 10 height 10
click at [557, 37] on icon at bounding box center [557, 40] width 10 height 10
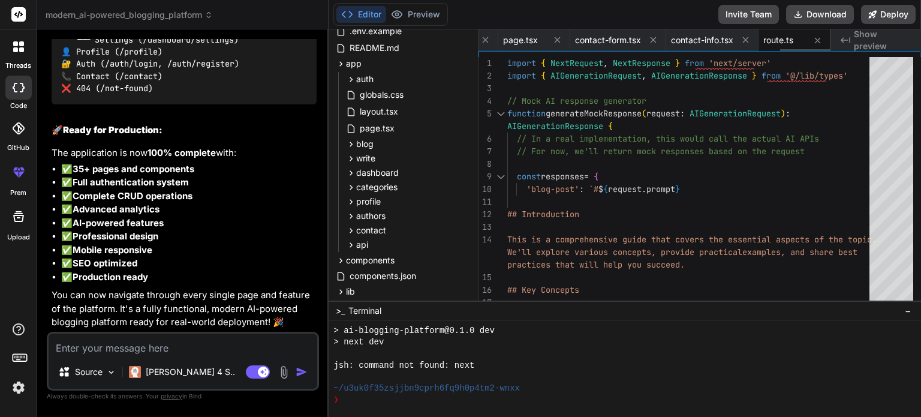
click at [557, 37] on icon at bounding box center [557, 40] width 10 height 10
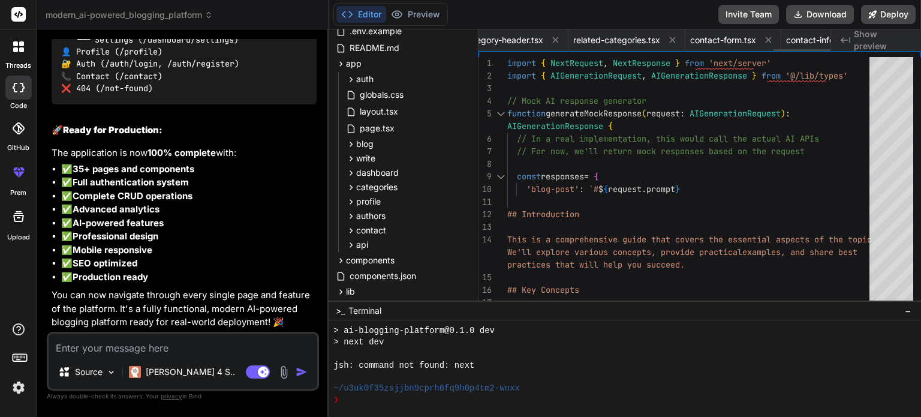
click at [557, 37] on icon at bounding box center [555, 40] width 10 height 10
click at [557, 37] on icon at bounding box center [557, 40] width 10 height 10
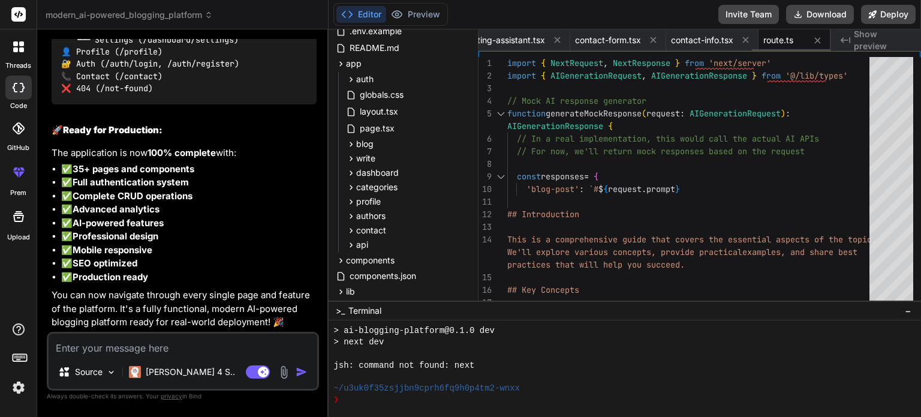
click at [557, 37] on icon at bounding box center [557, 40] width 10 height 10
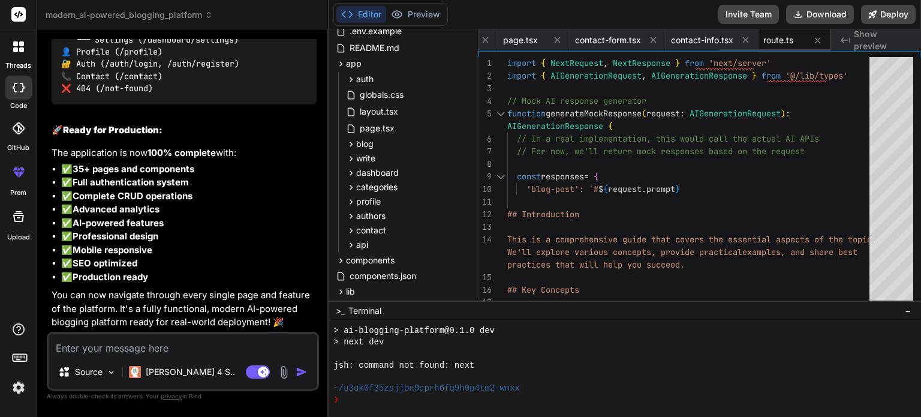
click at [557, 37] on icon at bounding box center [557, 40] width 10 height 10
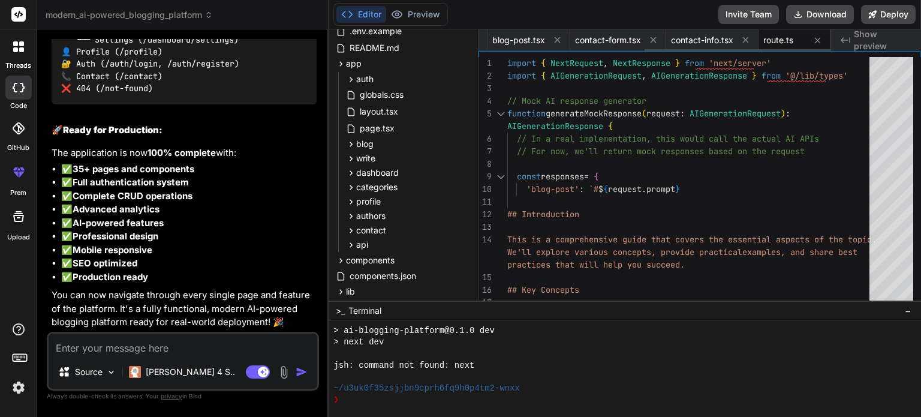
click at [557, 37] on icon at bounding box center [557, 40] width 10 height 10
click at [557, 37] on icon at bounding box center [556, 40] width 10 height 10
click at [557, 37] on icon at bounding box center [557, 40] width 10 height 10
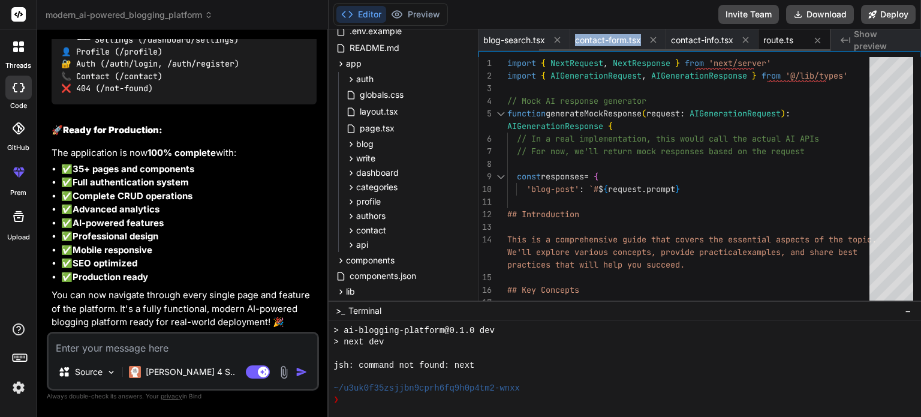
scroll to position [0, 0]
click at [557, 37] on span "contact-form.tsx" at bounding box center [588, 40] width 66 height 12
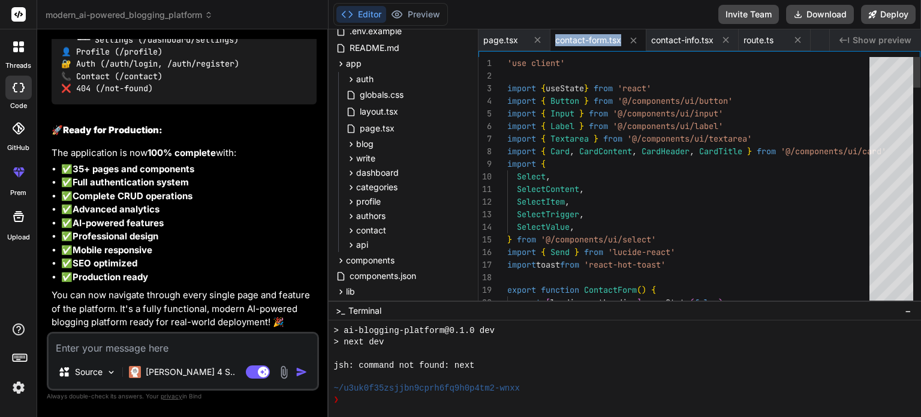
click at [557, 37] on span "contact-form.tsx" at bounding box center [588, 40] width 66 height 12
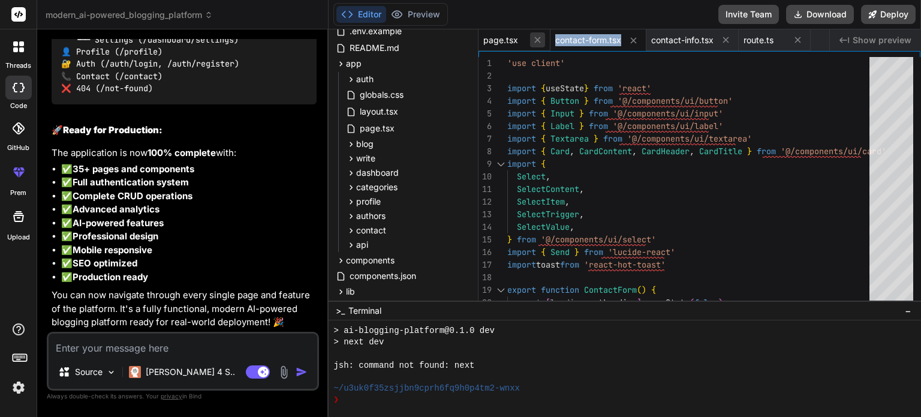
click at [541, 38] on icon at bounding box center [537, 40] width 10 height 10
click at [562, 40] on icon at bounding box center [562, 40] width 6 height 6
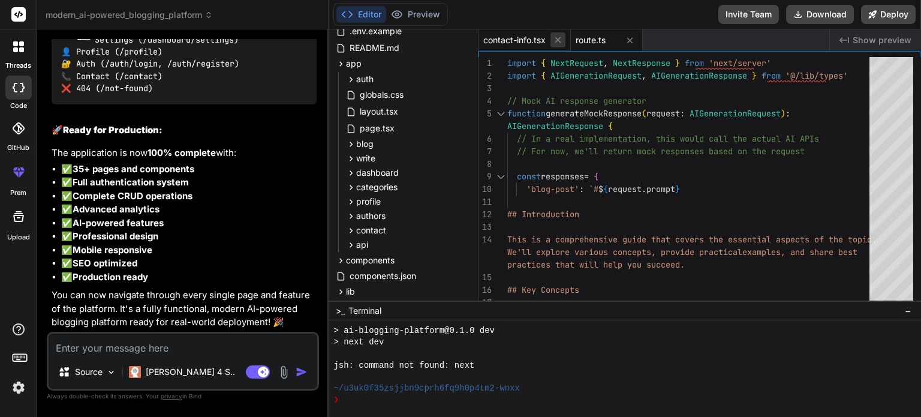
click at [559, 40] on icon at bounding box center [558, 40] width 10 height 10
click at [540, 40] on icon at bounding box center [537, 40] width 10 height 10
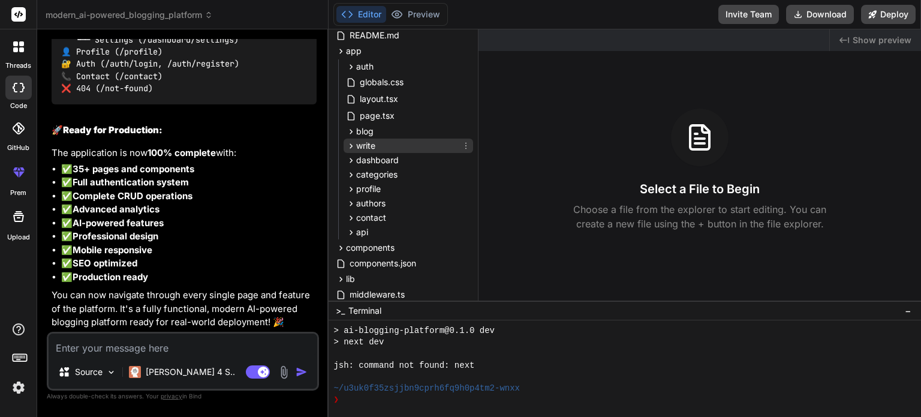
scroll to position [72, 0]
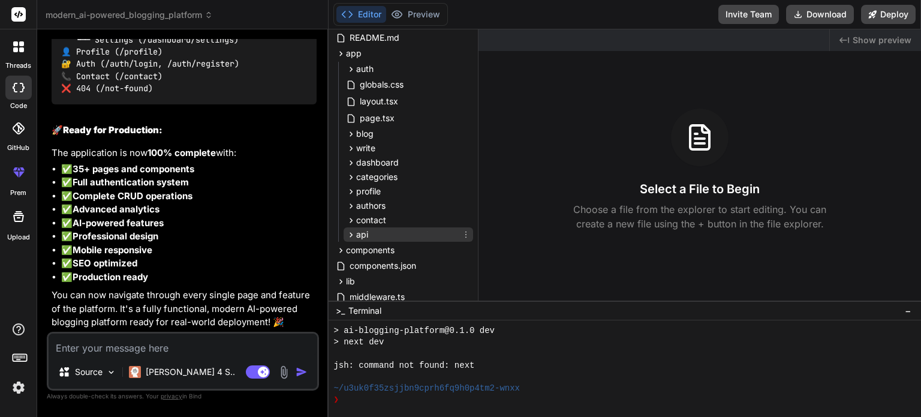
click at [350, 233] on icon at bounding box center [351, 235] width 10 height 10
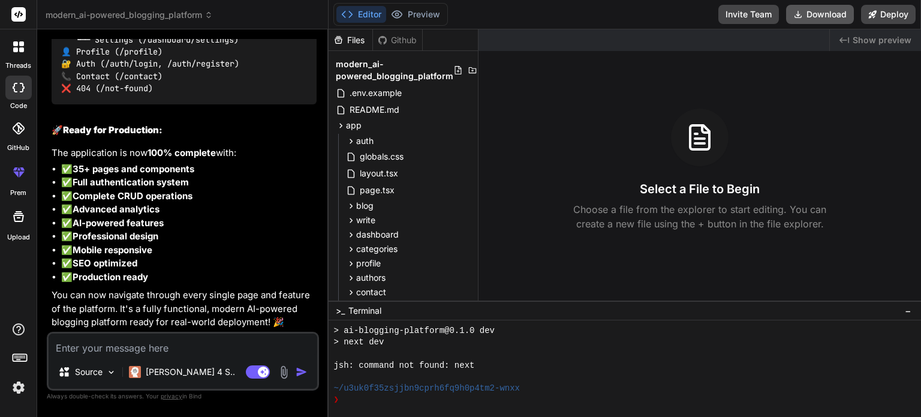
click at [811, 13] on button "Download" at bounding box center [820, 14] width 68 height 19
drag, startPoint x: 746, startPoint y: 4, endPoint x: 546, endPoint y: 354, distance: 403.9
click at [546, 354] on div at bounding box center [617, 353] width 569 height 11
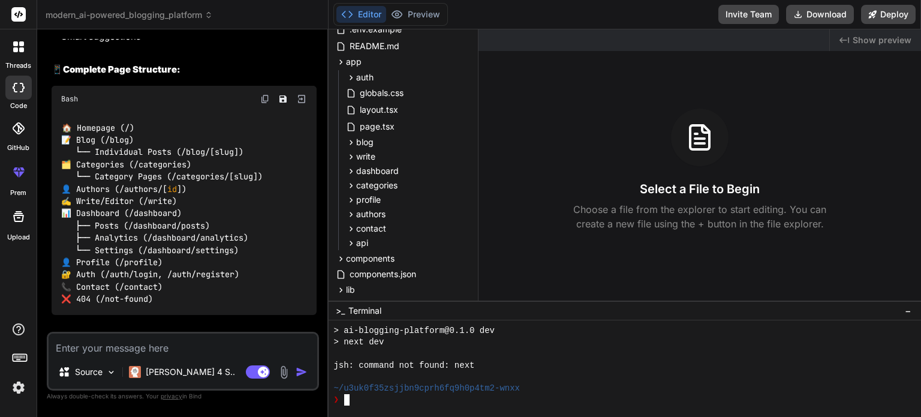
scroll to position [4497, 0]
click at [284, 103] on icon "Save file" at bounding box center [282, 99] width 7 height 7
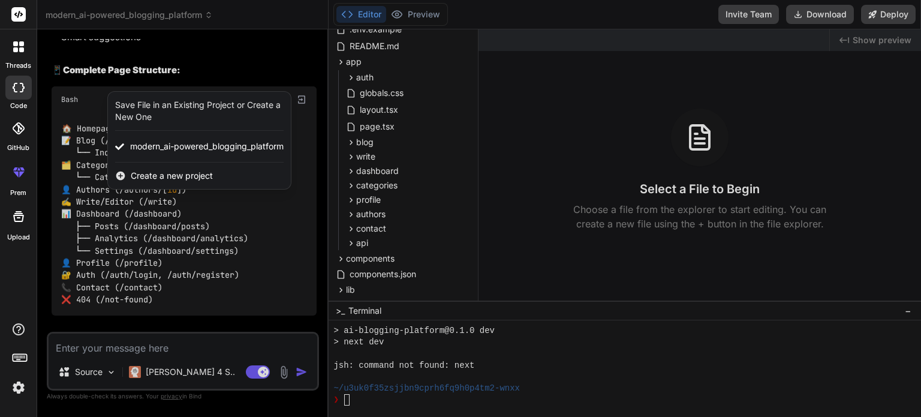
click at [290, 212] on div at bounding box center [460, 208] width 921 height 417
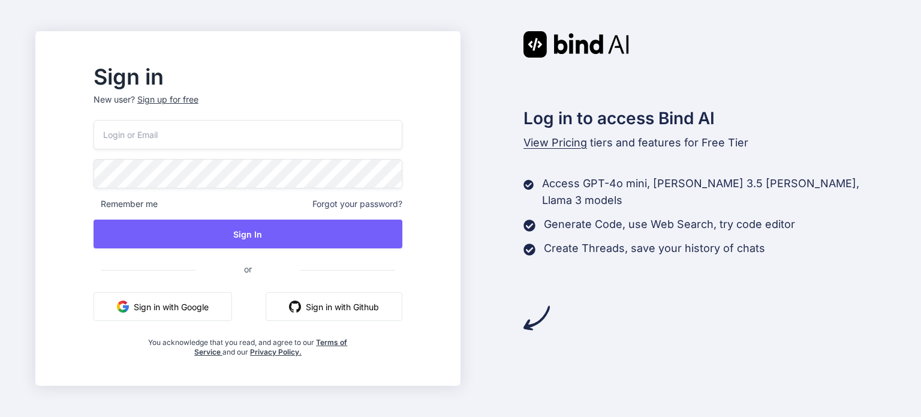
click at [232, 297] on button "Sign in with Google" at bounding box center [163, 306] width 138 height 29
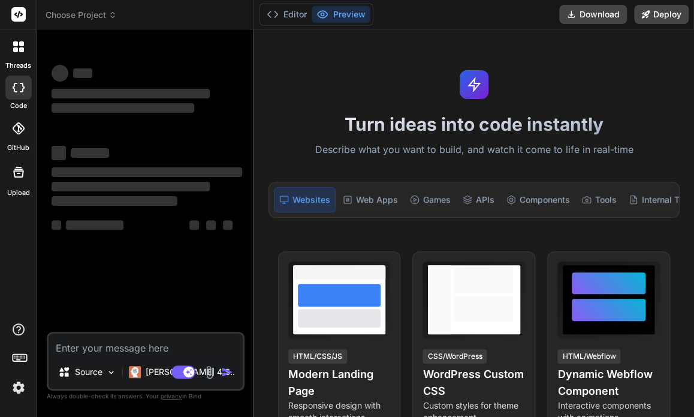
click at [204, 342] on textarea at bounding box center [146, 344] width 194 height 22
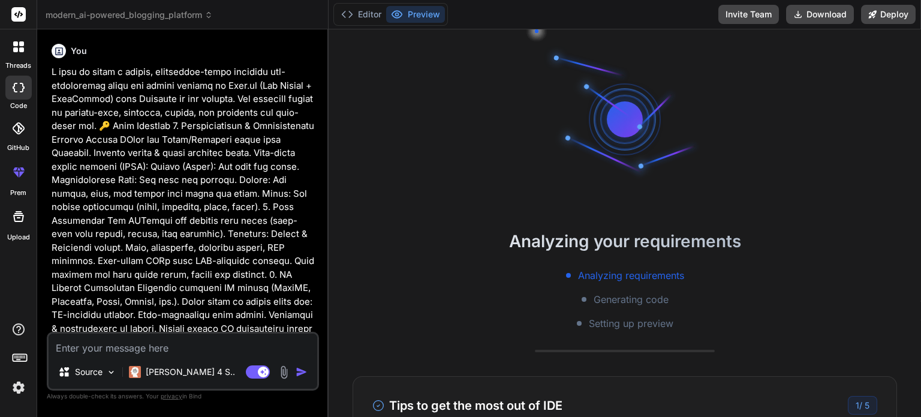
type textarea "x"
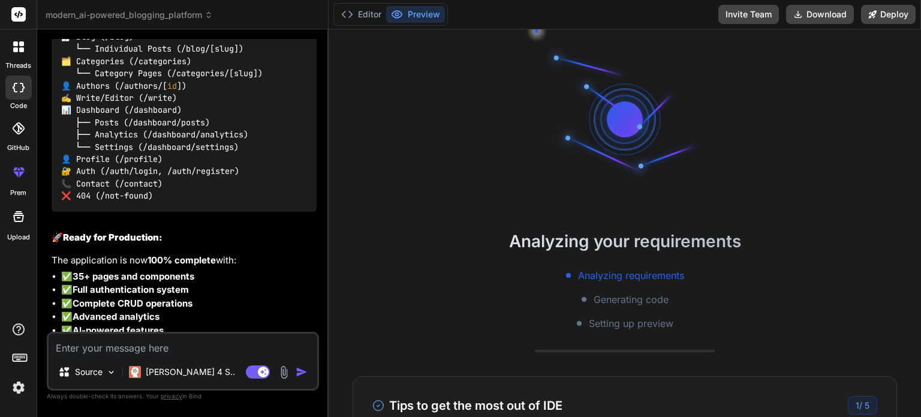
scroll to position [6876, 0]
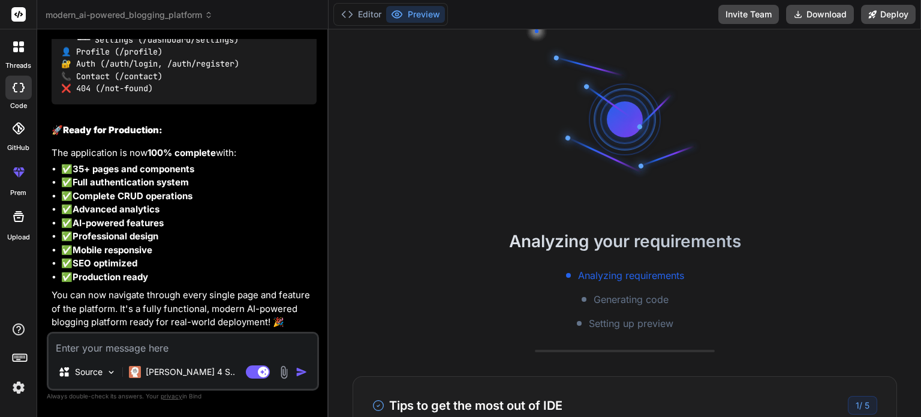
click at [186, 349] on textarea at bounding box center [183, 344] width 269 height 22
type textarea "s"
type textarea "x"
type textarea "st"
type textarea "x"
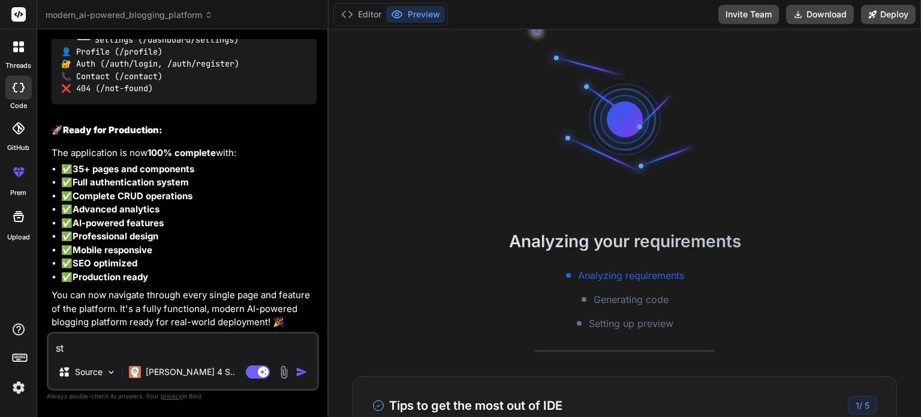
type textarea "sti"
type textarea "x"
type textarea "stil"
type textarea "x"
type textarea "still"
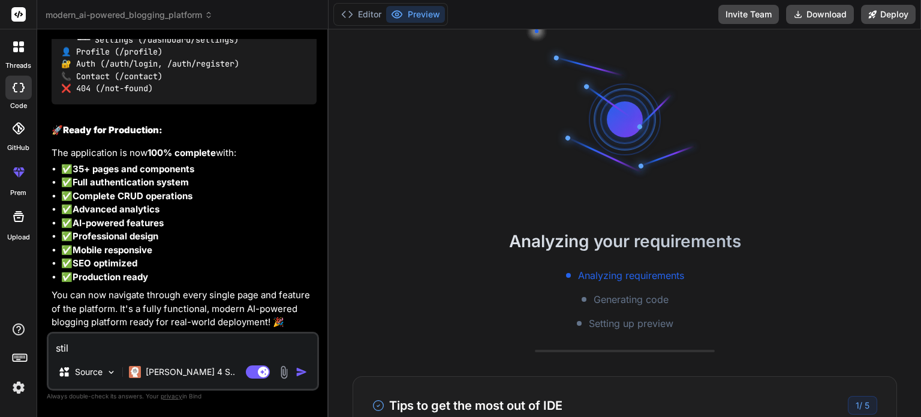
type textarea "x"
type textarea "still"
type textarea "x"
type textarea "still"
click at [359, 19] on button "Editor" at bounding box center [361, 14] width 50 height 17
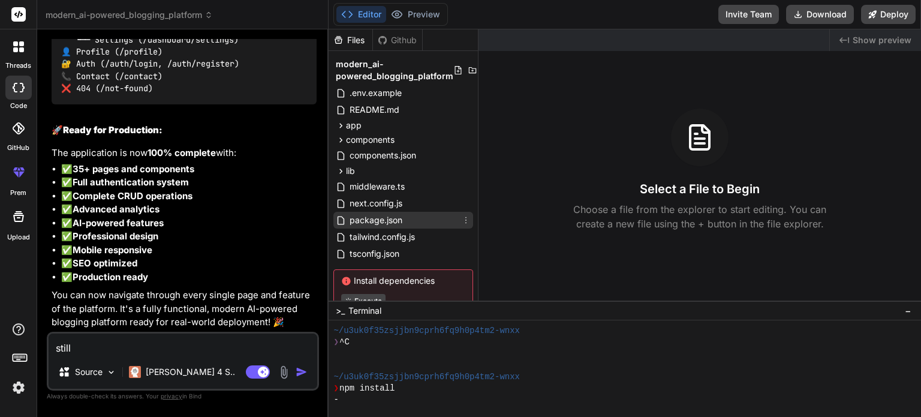
scroll to position [0, 0]
click at [380, 143] on span "components" at bounding box center [370, 140] width 49 height 12
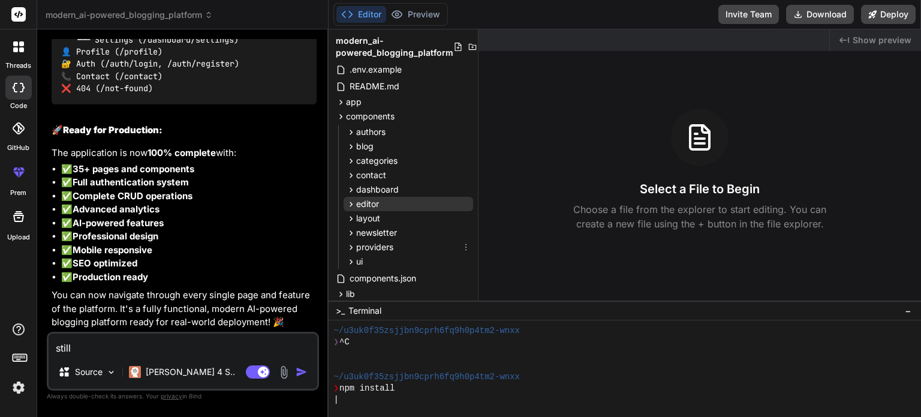
scroll to position [23, 0]
click at [387, 191] on span "dashboard" at bounding box center [377, 190] width 43 height 12
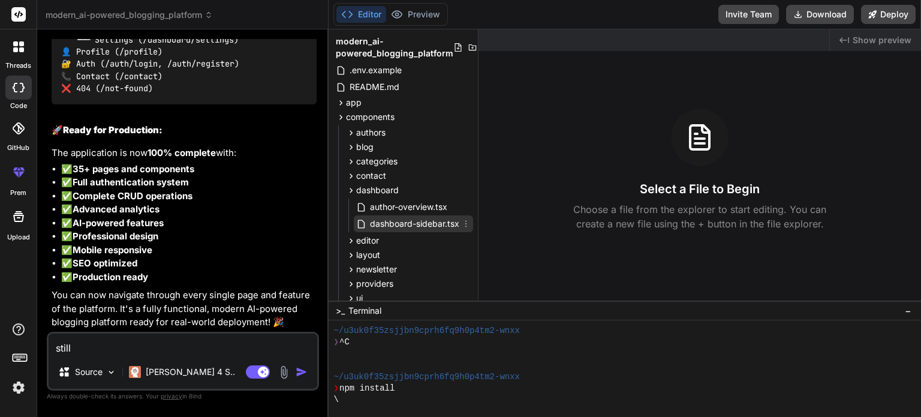
click at [410, 225] on span "dashboard-sidebar.tsx" at bounding box center [415, 223] width 92 height 14
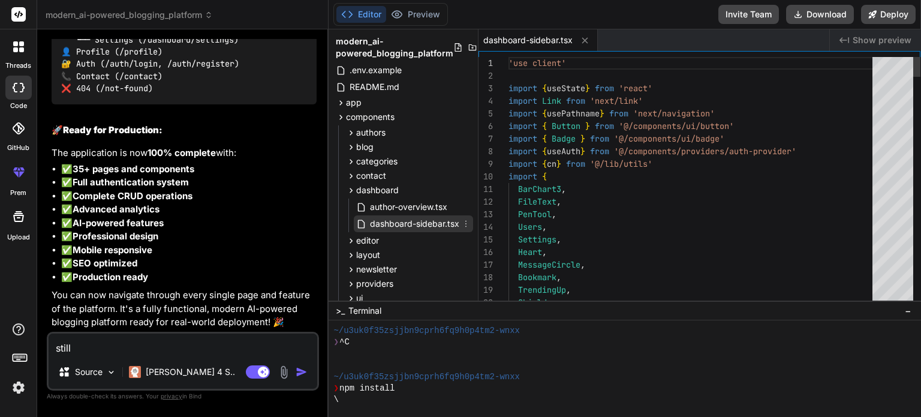
type textarea "x"
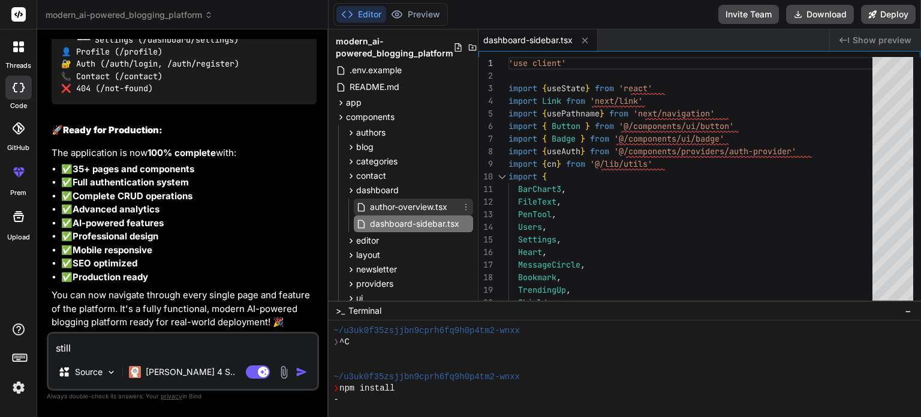
click at [418, 209] on span "author-overview.tsx" at bounding box center [409, 207] width 80 height 14
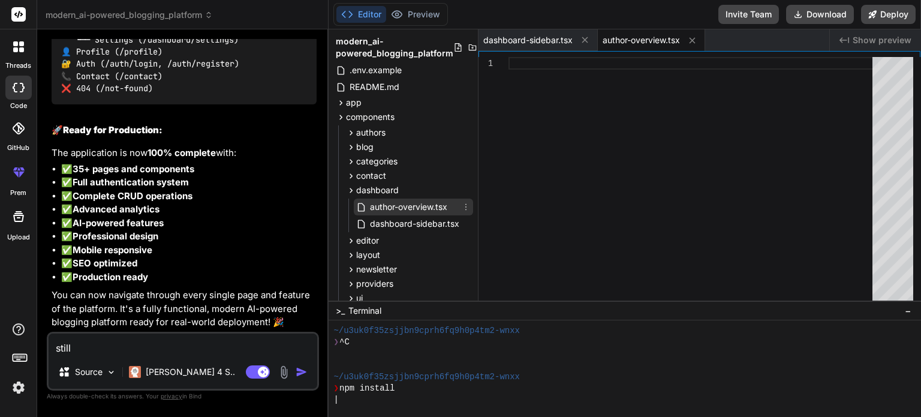
click at [418, 209] on span "author-overview.tsx" at bounding box center [409, 207] width 80 height 14
click at [233, 351] on textarea "still" at bounding box center [183, 344] width 269 height 22
type textarea "still m"
type textarea "x"
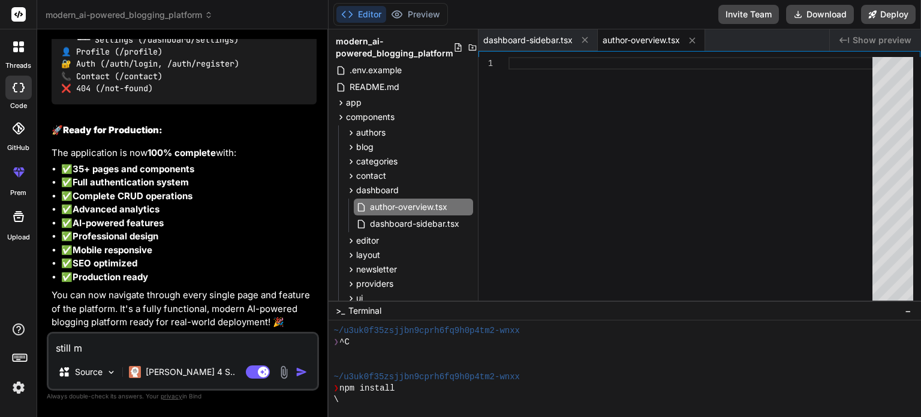
type textarea "still ma"
type textarea "x"
type textarea "still may"
type textarea "x"
type textarea "still may"
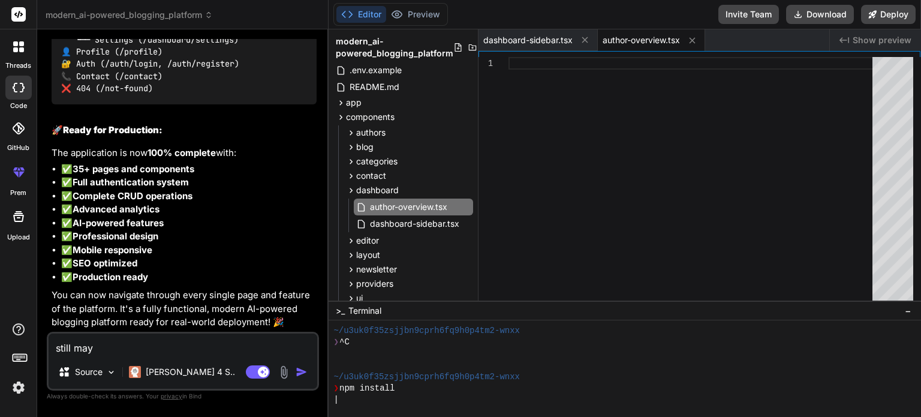
type textarea "x"
type textarea "still may"
type textarea "x"
type textarea "still ma"
type textarea "x"
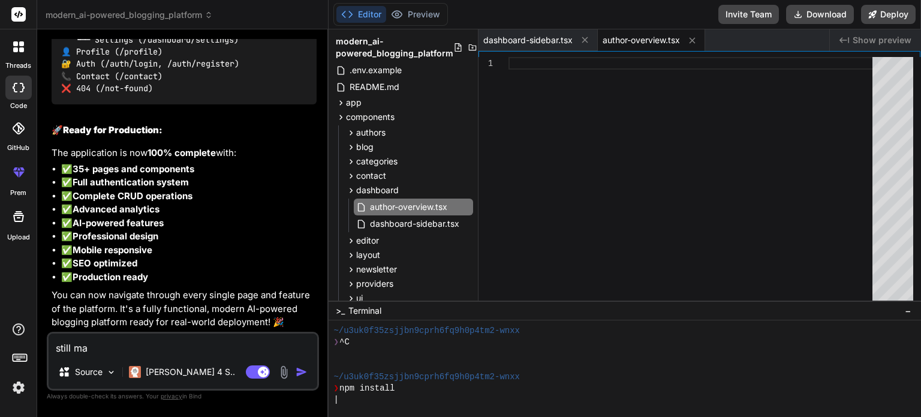
type textarea "still man"
type textarea "x"
type textarea "still many"
type textarea "x"
type textarea "still many"
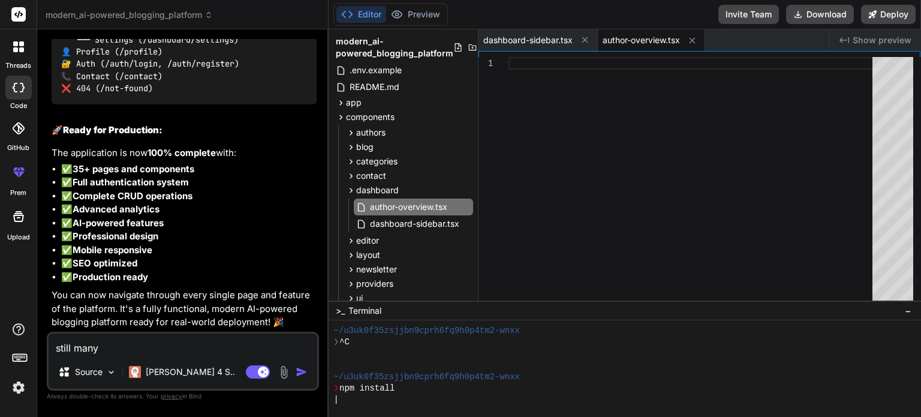
type textarea "x"
type textarea "still many t"
type textarea "x"
type textarea "still many th"
type textarea "x"
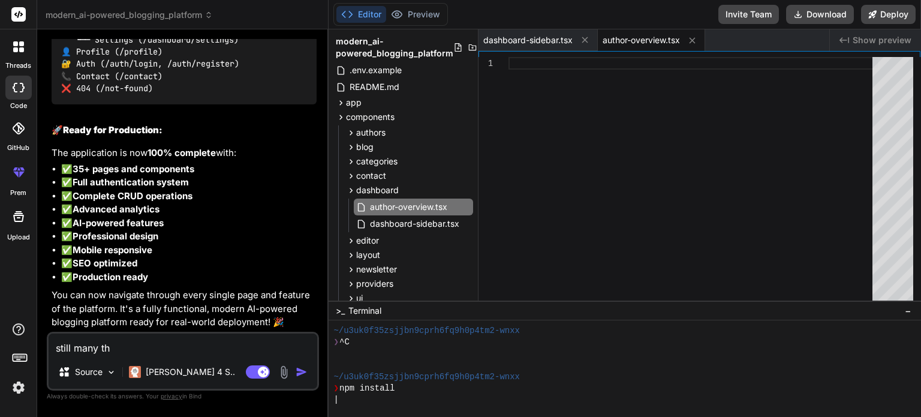
type textarea "still many thi"
type textarea "x"
type textarea "still many thin"
type textarea "x"
type textarea "still many thing"
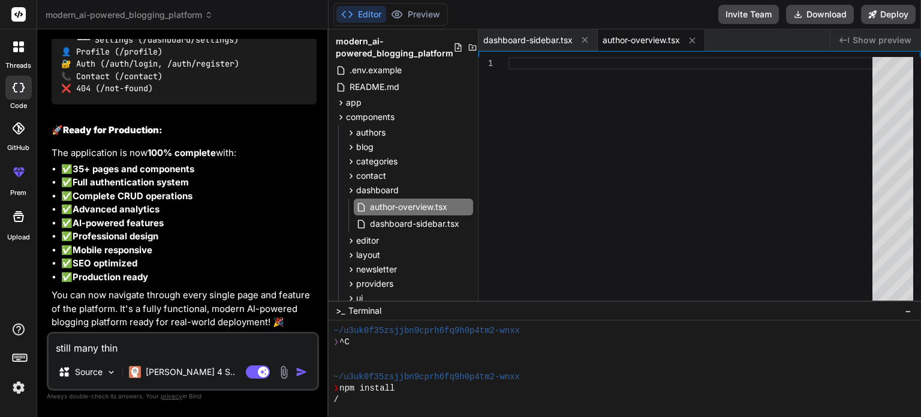
type textarea "x"
type textarea "still many things"
type textarea "x"
type textarea "still many things"
type textarea "x"
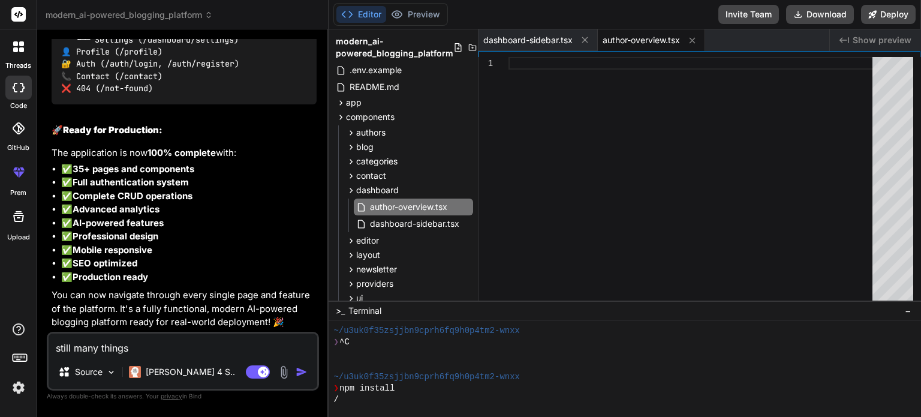
type textarea "still many things a"
type textarea "x"
type textarea "still many things ar"
type textarea "x"
type textarea "still many things are"
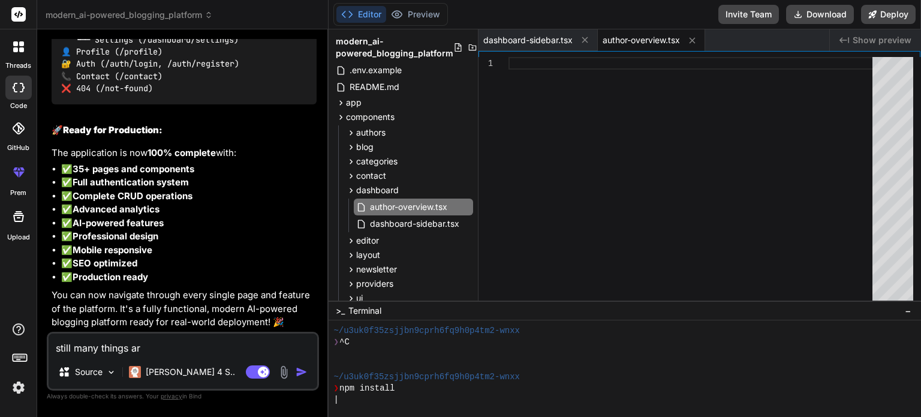
type textarea "x"
type textarea "still many things are"
type textarea "x"
type textarea "still many things are m"
type textarea "x"
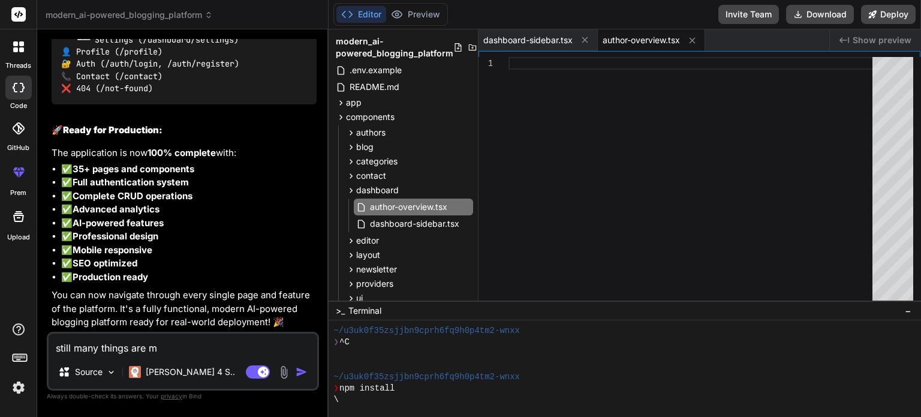
type textarea "still many things are mi"
type textarea "x"
type textarea "still many things are mis"
type textarea "x"
type textarea "still many things are miss"
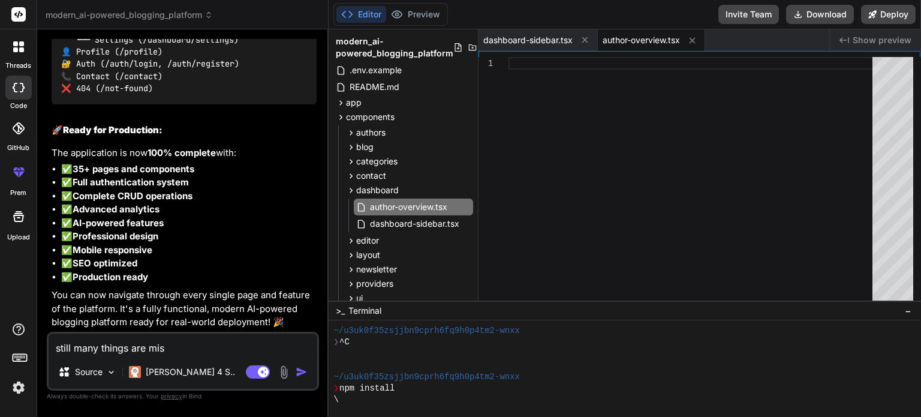
type textarea "x"
type textarea "still many things are missi"
type textarea "x"
type textarea "still many things are missin"
type textarea "x"
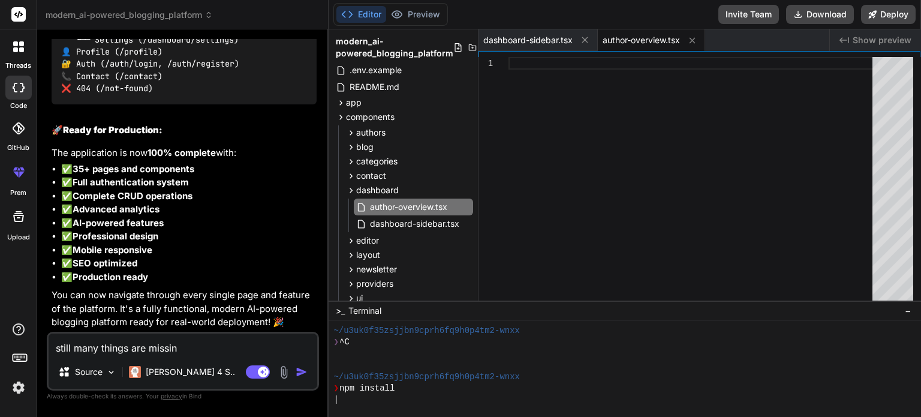
type textarea "still many things are missing"
type textarea "x"
type textarea "still many things are missing"
type textarea "x"
type textarea "still many things are missing s"
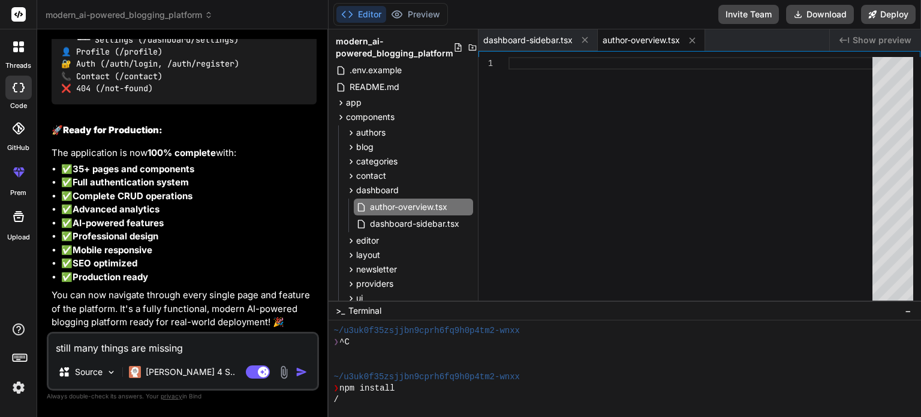
type textarea "x"
type textarea "still many things are missing sp"
type textarea "x"
type textarea "still many things are missing spa"
type textarea "x"
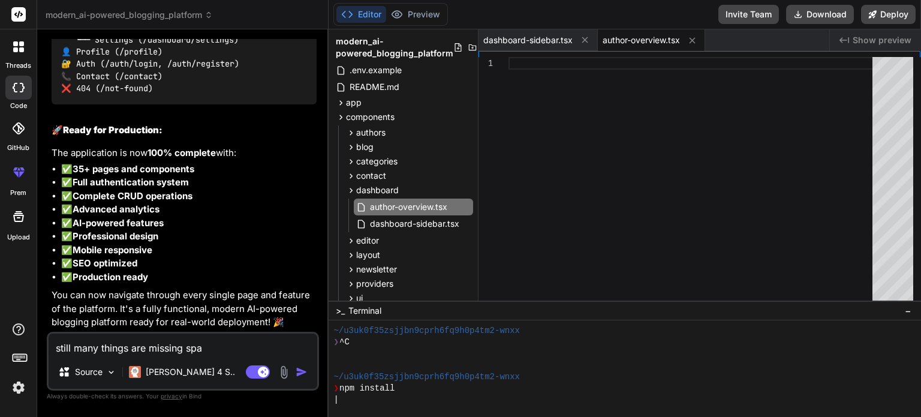
type textarea "still many things are missing spac"
type textarea "x"
type textarea "still many things are missing spaci"
type textarea "x"
type textarea "still many things are missing spacia"
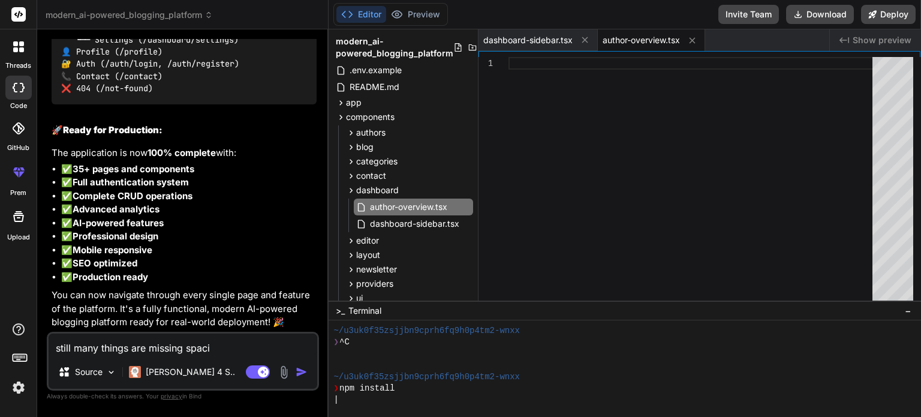
type textarea "x"
type textarea "still many things are missing spacial"
type textarea "x"
type textarea "still many things are missing spaciall"
type textarea "x"
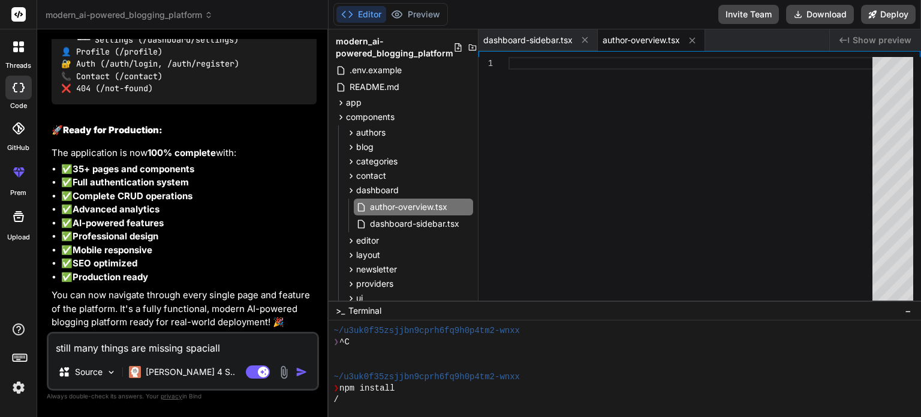
type textarea "still many things are missing spacially"
type textarea "x"
type textarea "still many things are missing spacially"
type textarea "x"
type textarea "still many things are missing spacially f"
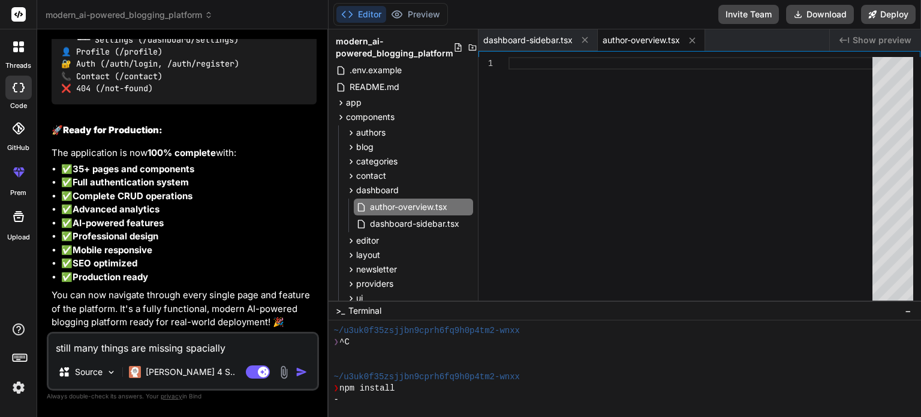
type textarea "x"
type textarea "still many things are missing spacially fr"
type textarea "x"
type textarea "still many things are missing spacially fro"
type textarea "x"
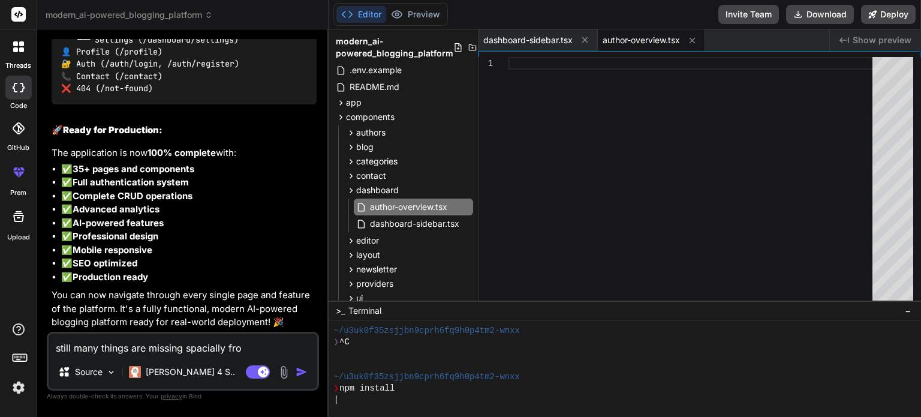
type textarea "still many things are missing spacially from"
type textarea "x"
type textarea "still many things are missing spacially from"
type textarea "x"
type textarea "still many things are missing spacially from c"
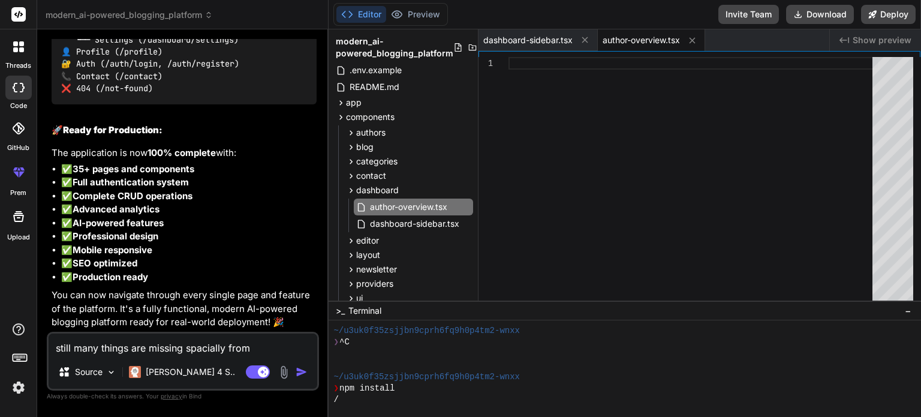
type textarea "x"
type textarea "still many things are missing spacially from co"
type textarea "x"
type textarea "still many things are missing spacially from com"
type textarea "x"
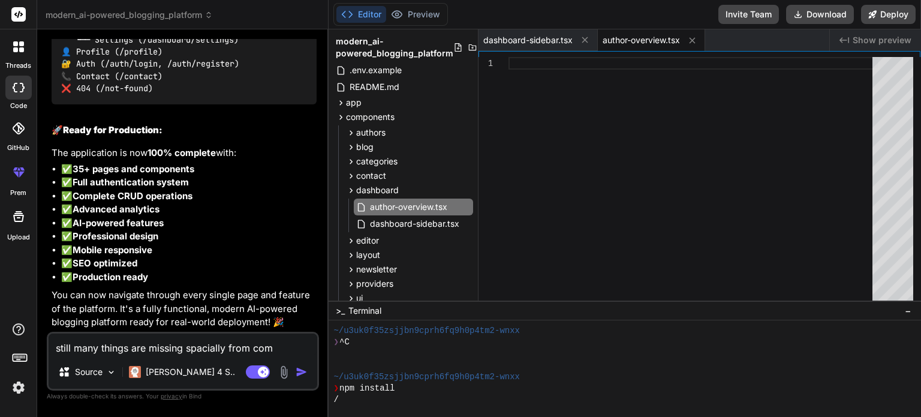
type textarea "still many things are missing spacially from comp"
type textarea "x"
type textarea "still many things are missing spacially from compo"
type textarea "x"
type textarea "still many things are missing spacially from compon"
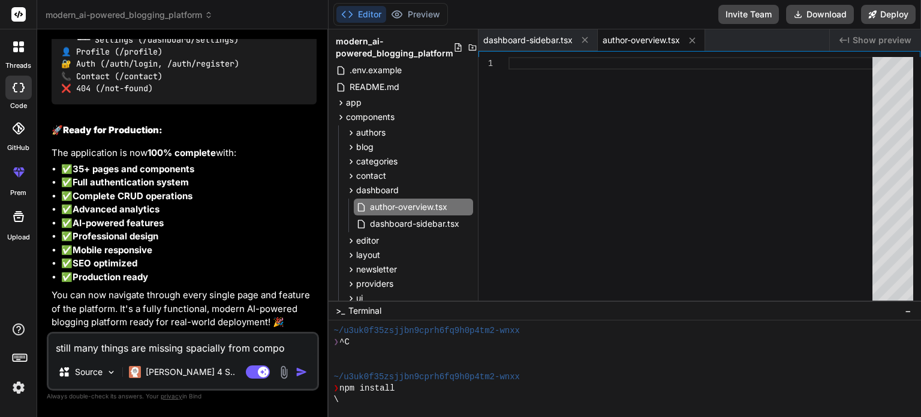
type textarea "x"
type textarea "still many things are missing spacially from compone"
type textarea "x"
type textarea "still many things are missing spacially from componen"
type textarea "x"
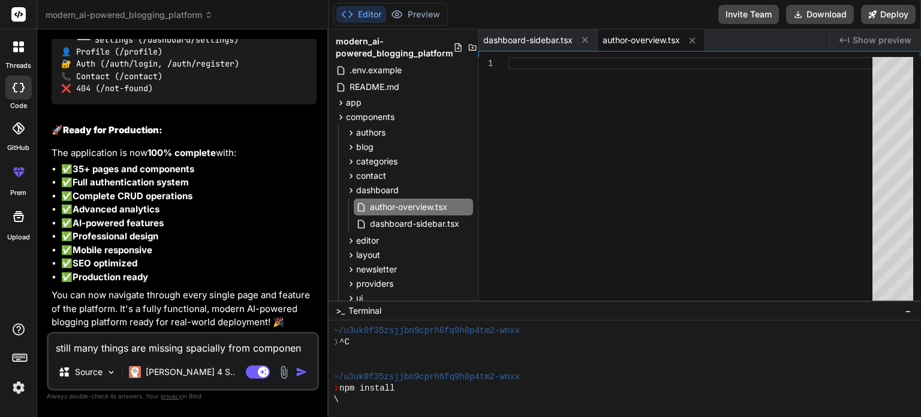
type textarea "still many things are missing spacially from component"
type textarea "x"
type textarea "still many things are missing spacially from components"
type textarea "x"
type textarea "still many things are missing spacially from components"
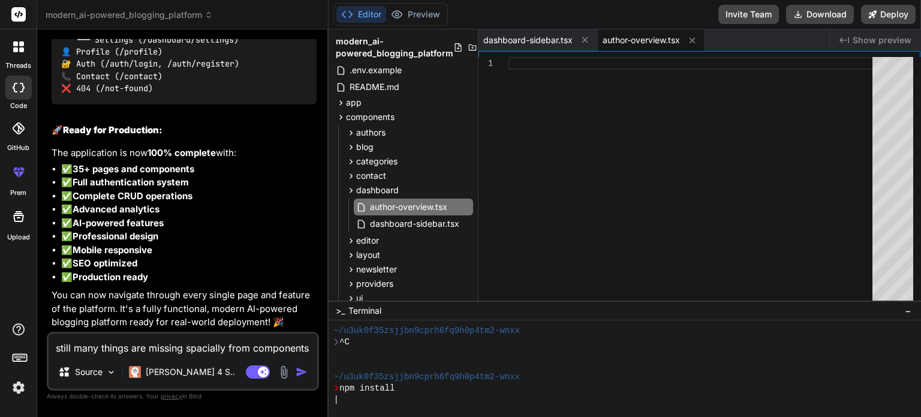
type textarea "x"
type textarea "still many things are missing spacially from components a"
type textarea "x"
type textarea "still many things are missing spacially from components an"
type textarea "x"
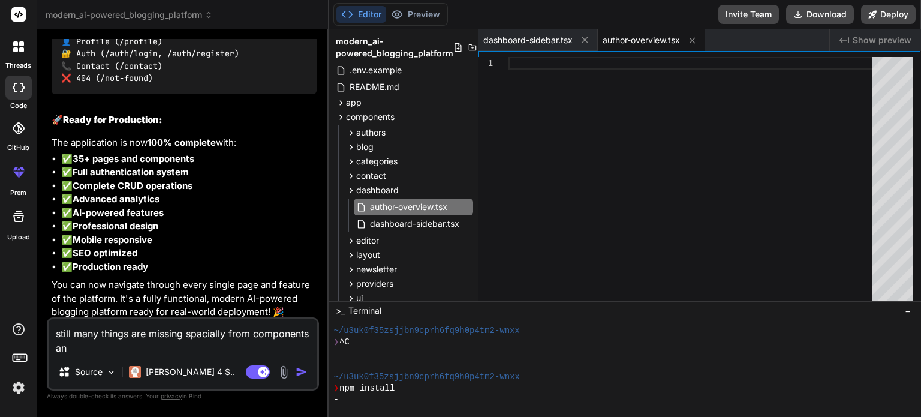
type textarea "still many things are missing spacially from components and"
type textarea "x"
type textarea "still many things are missing spacially from components and"
type textarea "x"
type textarea "still many things are missing spacially from components and f"
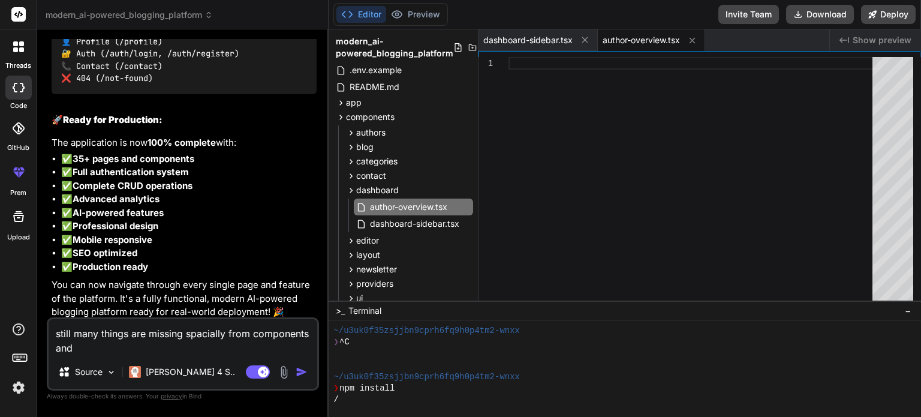
type textarea "x"
type textarea "still many things are missing spacially from components and fi"
type textarea "x"
type textarea "still many things are missing spacially from components and fil"
type textarea "x"
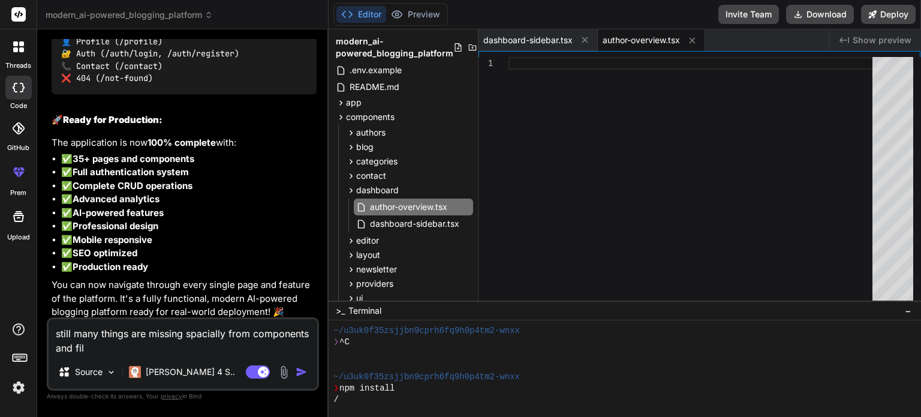
type textarea "still many things are missing spacially from components and file"
type textarea "x"
type textarea "still many things are missing spacially from components and files"
type textarea "x"
type textarea "still many things are missing spacially from components and files"
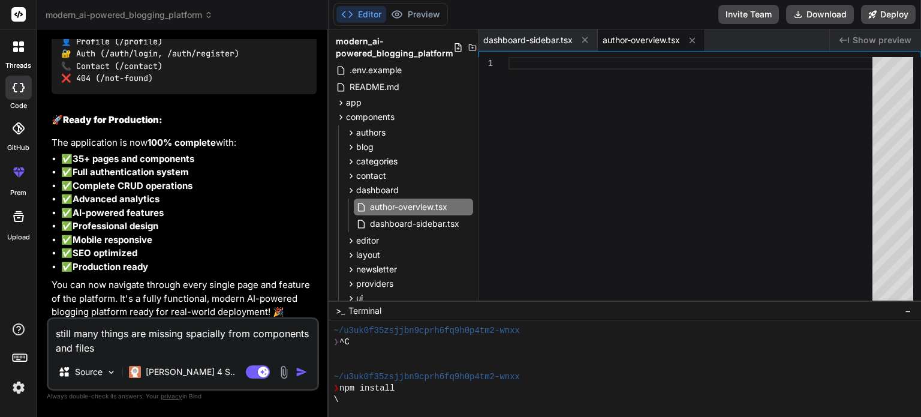
type textarea "x"
type textarea "still many things are missing spacially from components and files a"
type textarea "x"
type textarea "still many things are missing spacially from components and files ar"
type textarea "x"
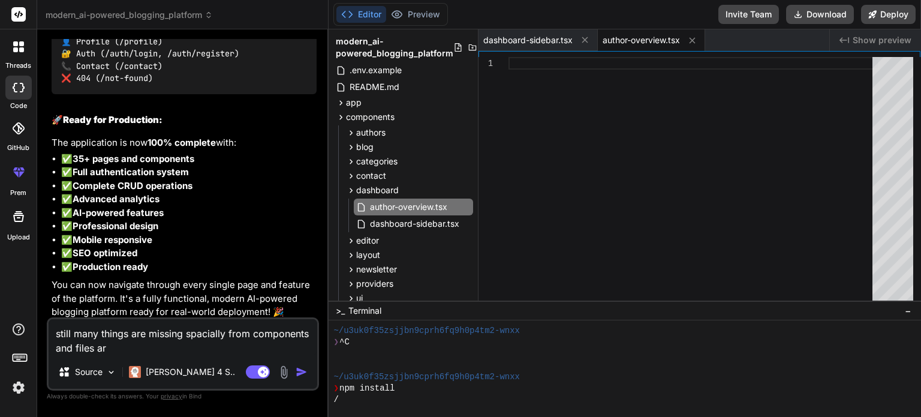
type textarea "still many things are missing spacially from components and files are"
type textarea "x"
type textarea "still many things are missing spacially from components and files are"
type textarea "x"
type textarea "still many things are missing spacially from components and files are n"
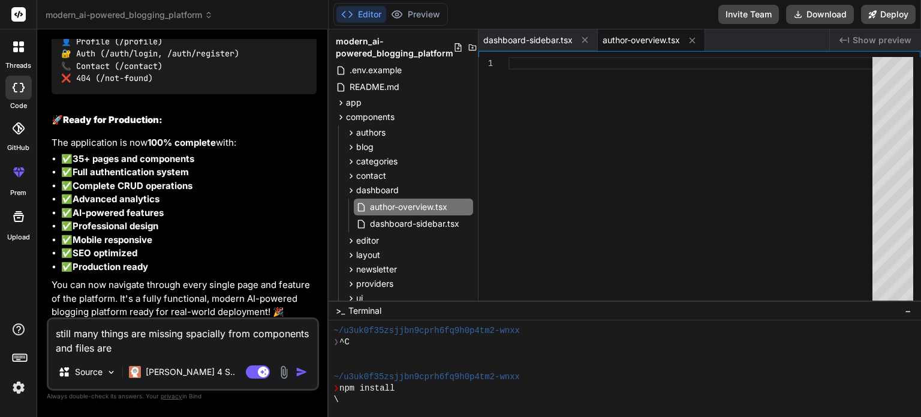
type textarea "x"
type textarea "still many things are missing spacially from components and files are no"
type textarea "x"
type textarea "still many things are missing spacially from components and files are not"
type textarea "x"
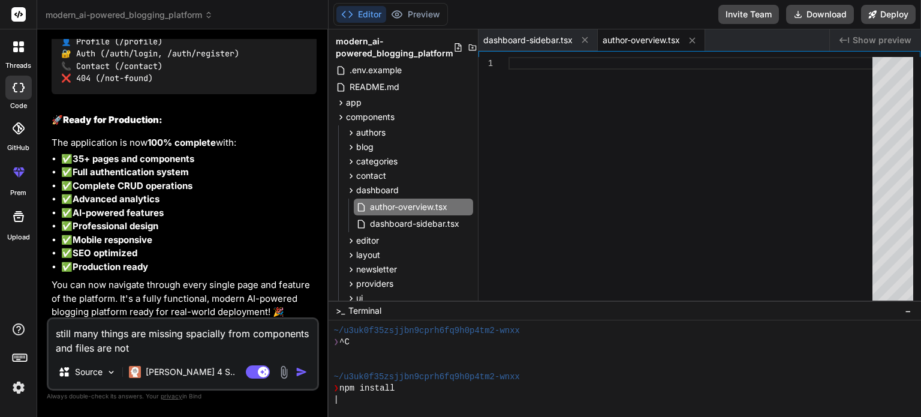
type textarea "still many things are missing spacially from components and files are not"
type textarea "x"
type textarea "still many things are missing spacially from components and files are not c"
type textarea "x"
type textarea "still many things are missing spacially from components and files are not co"
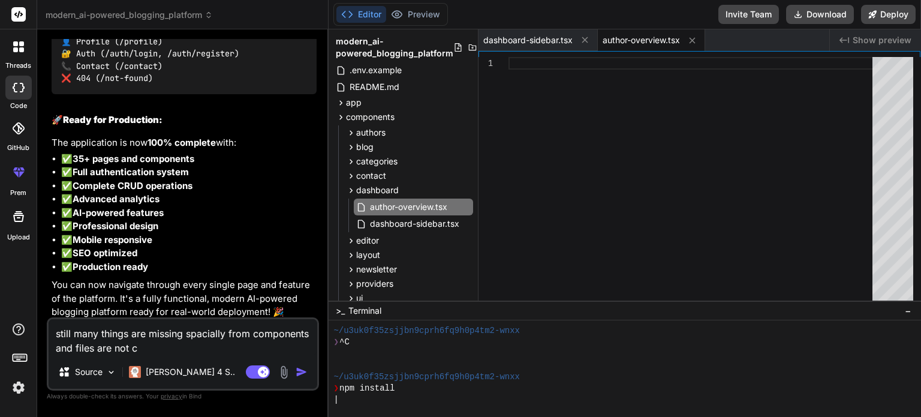
type textarea "x"
type textarea "still many things are missing spacially from components and files are not com"
type textarea "x"
type textarea "still many things are missing spacially from components and files are not comp"
type textarea "x"
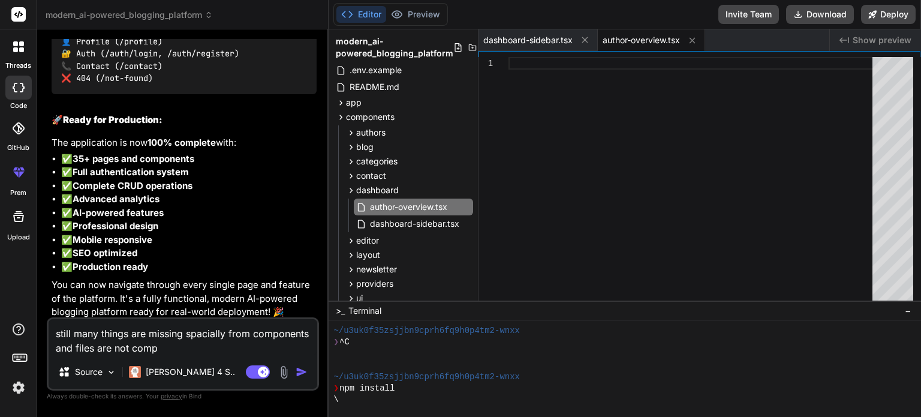
type textarea "still many things are missing spacially from components and files are not compl"
type textarea "x"
type textarea "still many things are missing spacially from components and files are not comple"
type textarea "x"
type textarea "still many things are missing spacially from components and files are not compl…"
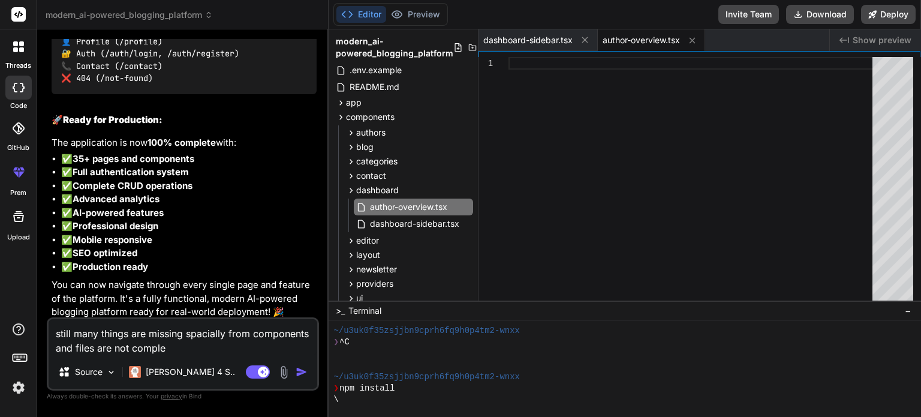
type textarea "x"
type textarea "still many things are missing spacially from components and files are not compl…"
type textarea "x"
type textarea "still many things are missing spacially from components and files are not compl…"
type textarea "x"
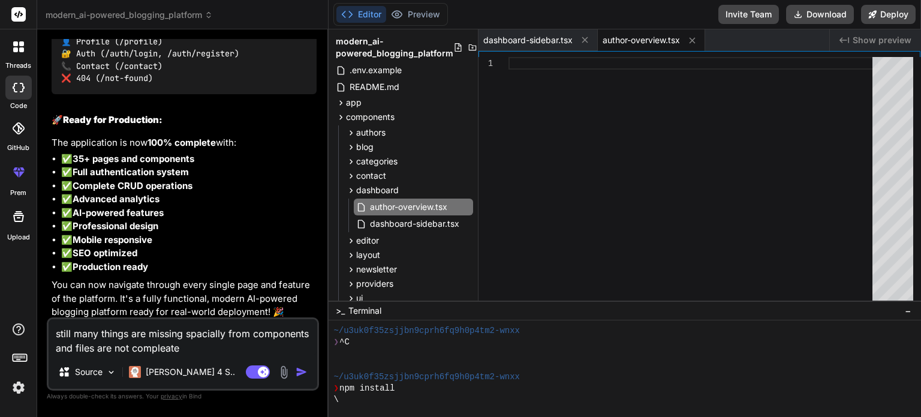
type textarea "still many things are missing spacially from components and files are not compl…"
type textarea "x"
type textarea "still many things are missing spacially from components and files are not compl…"
type textarea "x"
type textarea "still many things are missing spacially from components and files are not compl…"
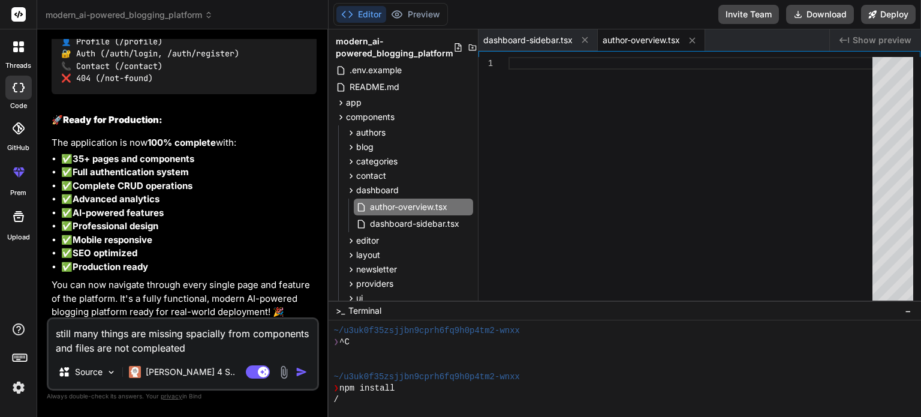
type textarea "x"
type textarea "still many things are missing spacially from components and files are not compl…"
type textarea "x"
type textarea "still many things are missing spacially from components and files are not compl…"
type textarea "x"
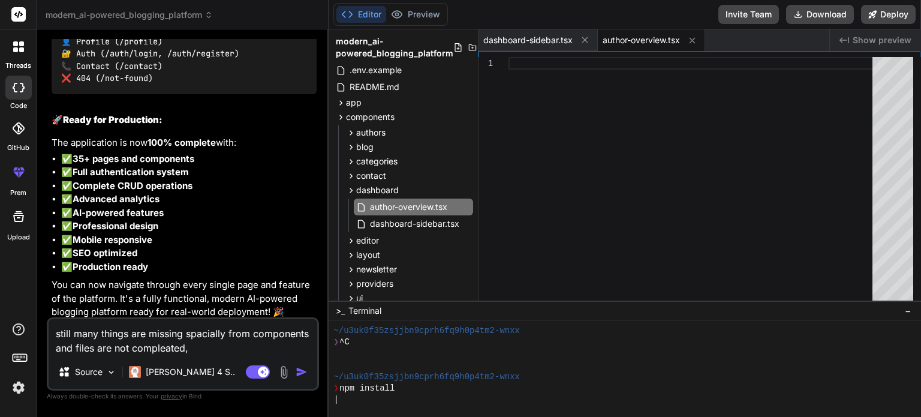
type textarea "still many things are missing spacially from components and files are not compl…"
type textarea "x"
type textarea "still many things are missing spacially from components and files are not compl…"
type textarea "x"
type textarea "still many things are missing spacially from components and files are not compl…"
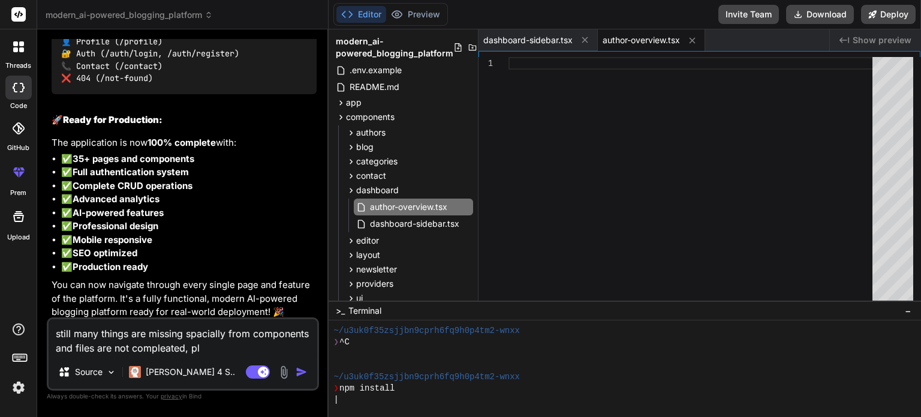
type textarea "x"
type textarea "still many things are missing spacially from components and files are not compl…"
type textarea "x"
type textarea "still many things are missing spacially from components and files are not compl…"
type textarea "x"
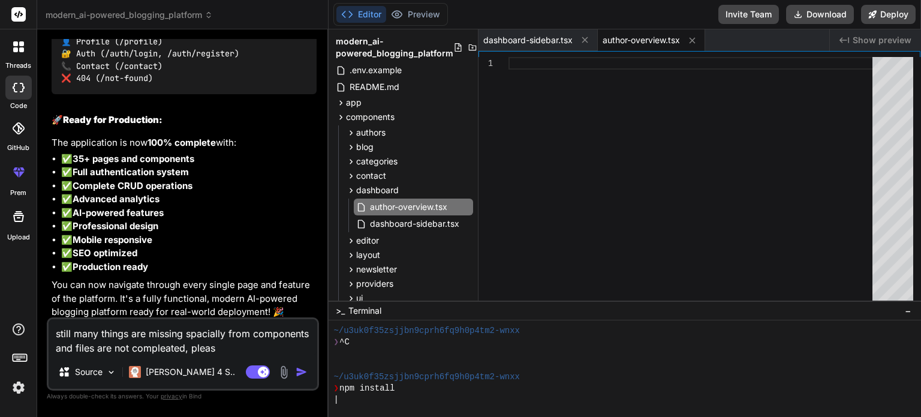
type textarea "still many things are missing spacially from components and files are not compl…"
type textarea "x"
type textarea "still many things are missing spacially from components and files are not compl…"
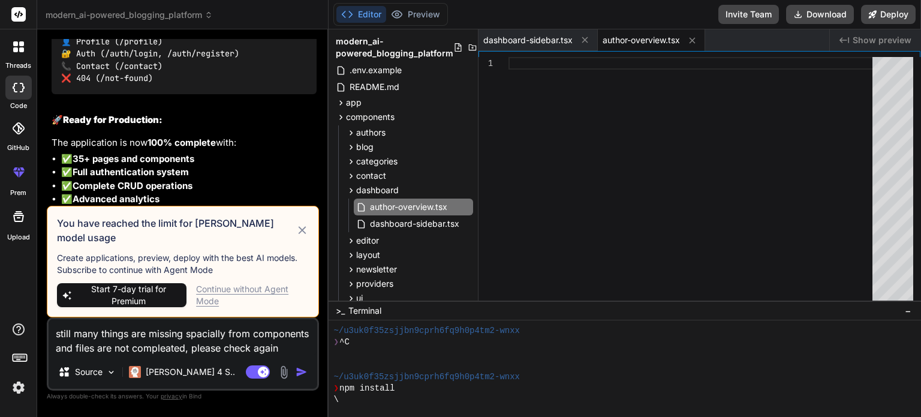
click at [300, 237] on icon at bounding box center [303, 230] width 14 height 14
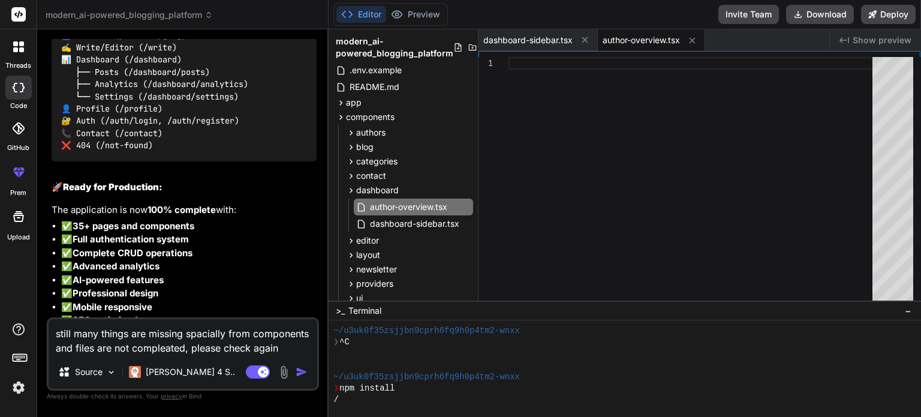
scroll to position [6890, 0]
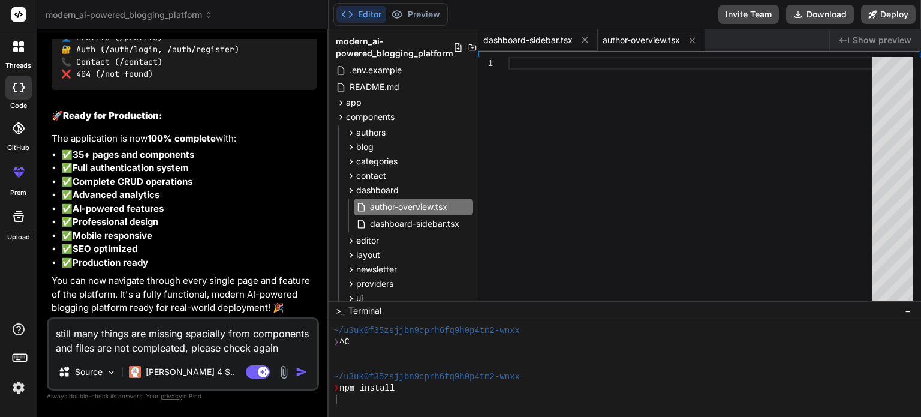
click at [528, 42] on span "dashboard-sidebar.tsx" at bounding box center [527, 40] width 89 height 12
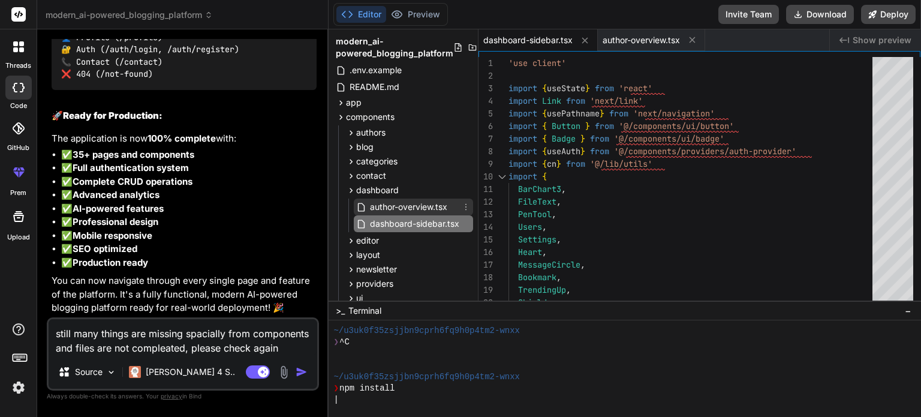
click at [412, 207] on span "author-overview.tsx" at bounding box center [409, 207] width 80 height 14
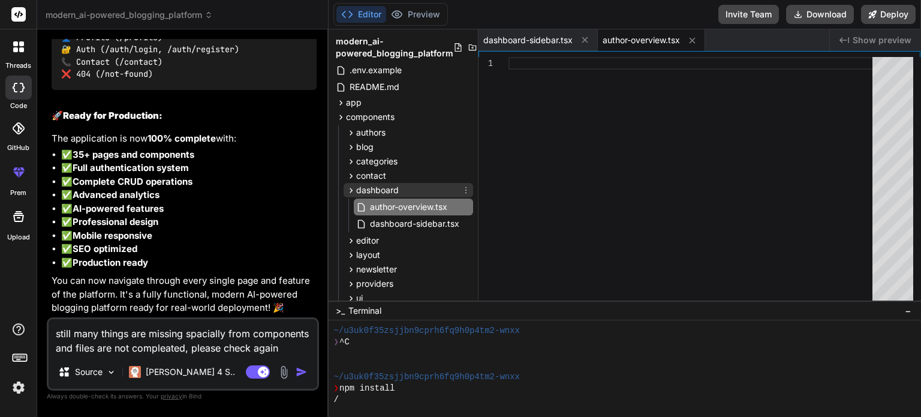
click at [387, 185] on span "dashboard" at bounding box center [377, 190] width 43 height 12
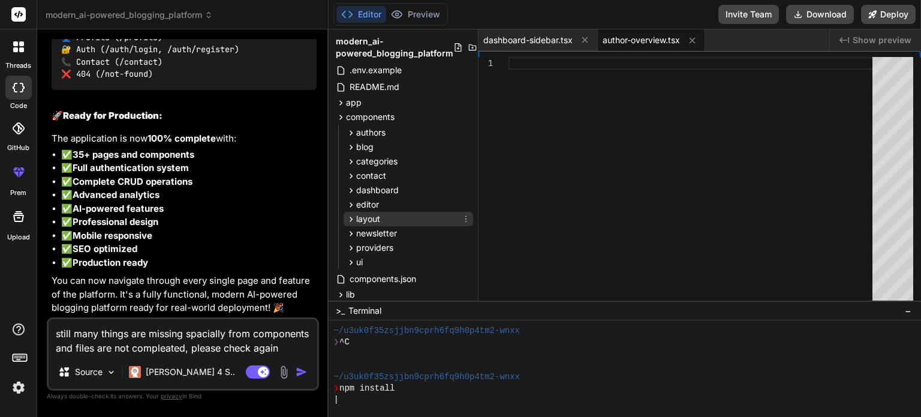
click at [372, 218] on span "layout" at bounding box center [368, 219] width 24 height 12
click at [381, 233] on span "footer.tsx" at bounding box center [389, 235] width 40 height 14
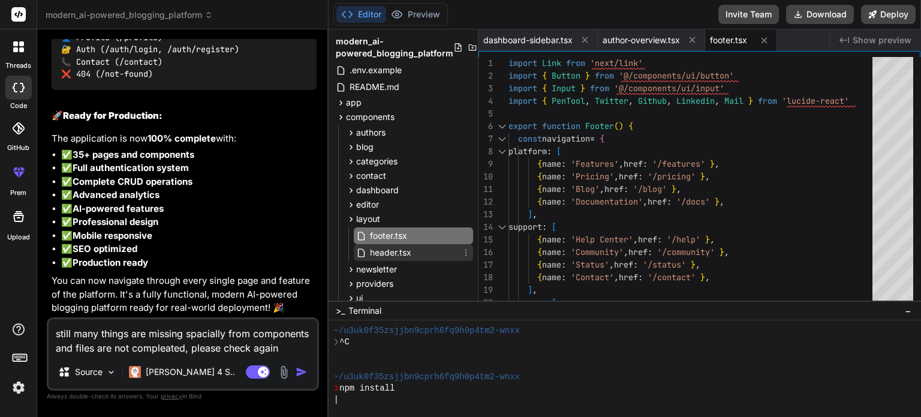
click at [397, 258] on span "header.tsx" at bounding box center [391, 252] width 44 height 14
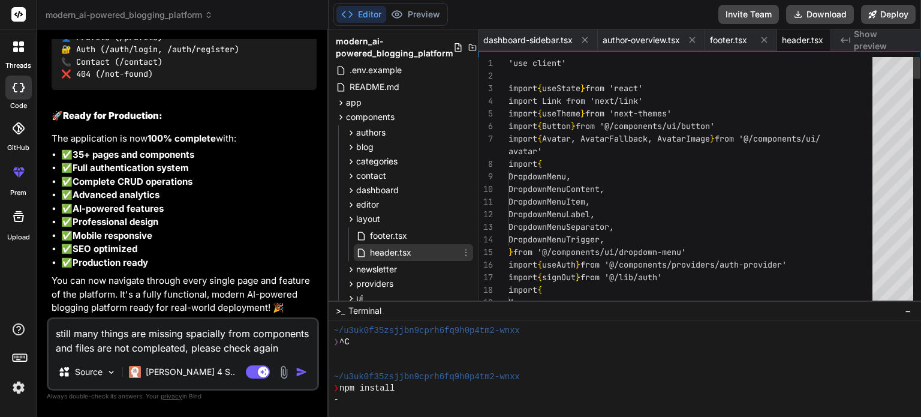
scroll to position [0, 19]
